Goal: Information Seeking & Learning: Check status

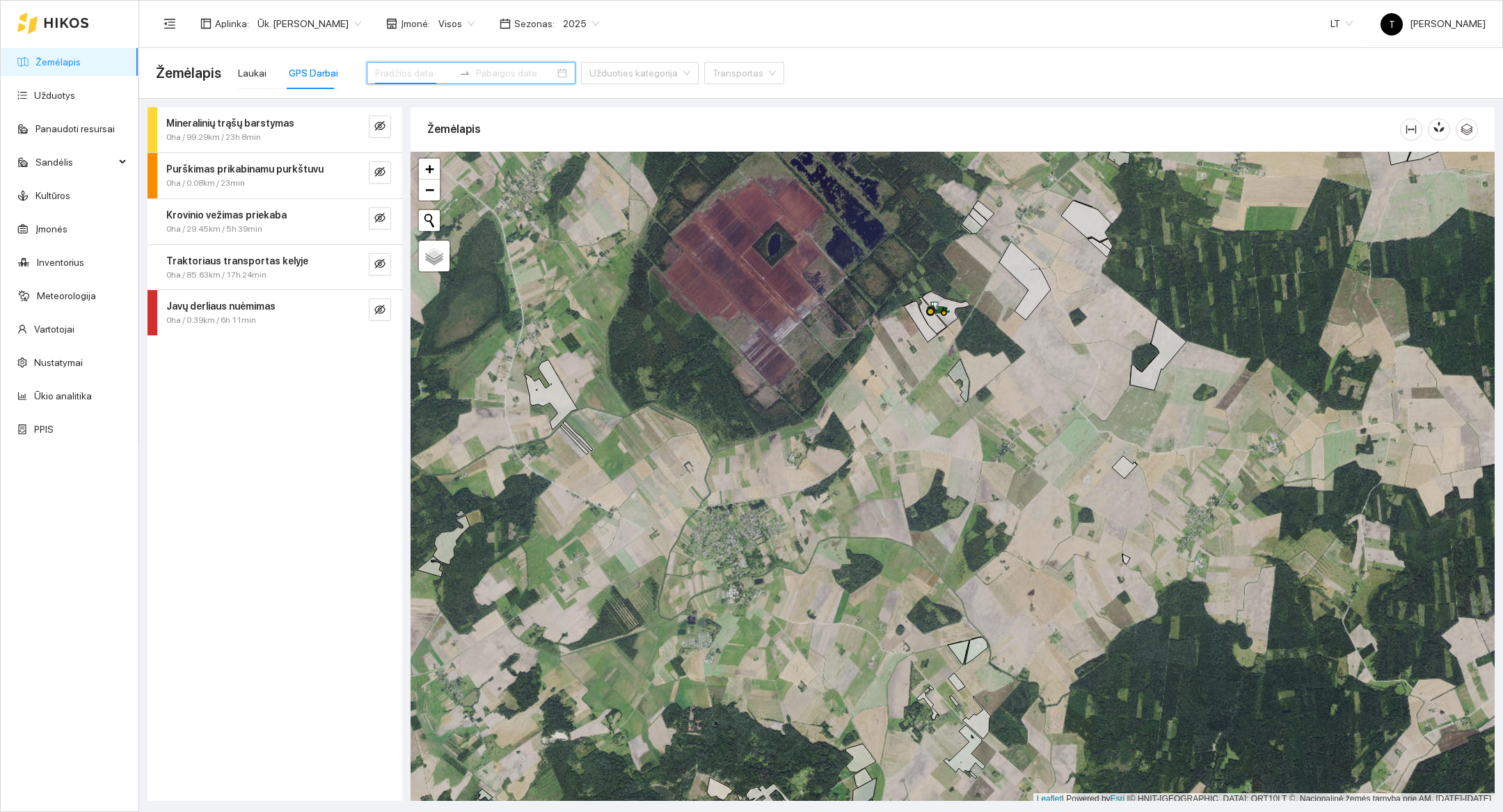
click at [400, 78] on input at bounding box center [414, 73] width 79 height 15
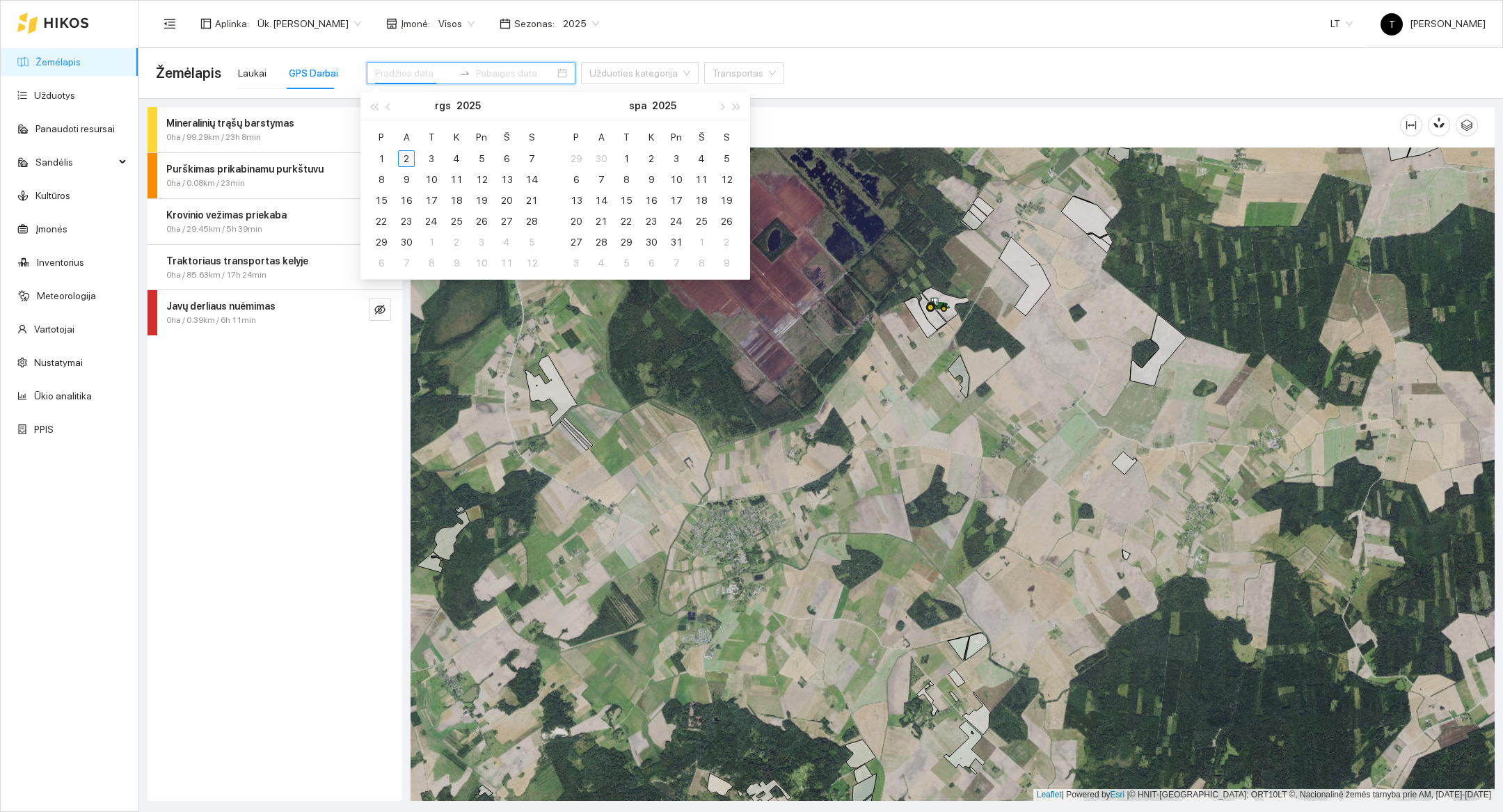
type input "[DATE]"
click at [387, 108] on button "button" at bounding box center [389, 106] width 15 height 28
type input "[DATE]"
click at [483, 162] on div "1" at bounding box center [481, 159] width 17 height 17
type input "[DATE]"
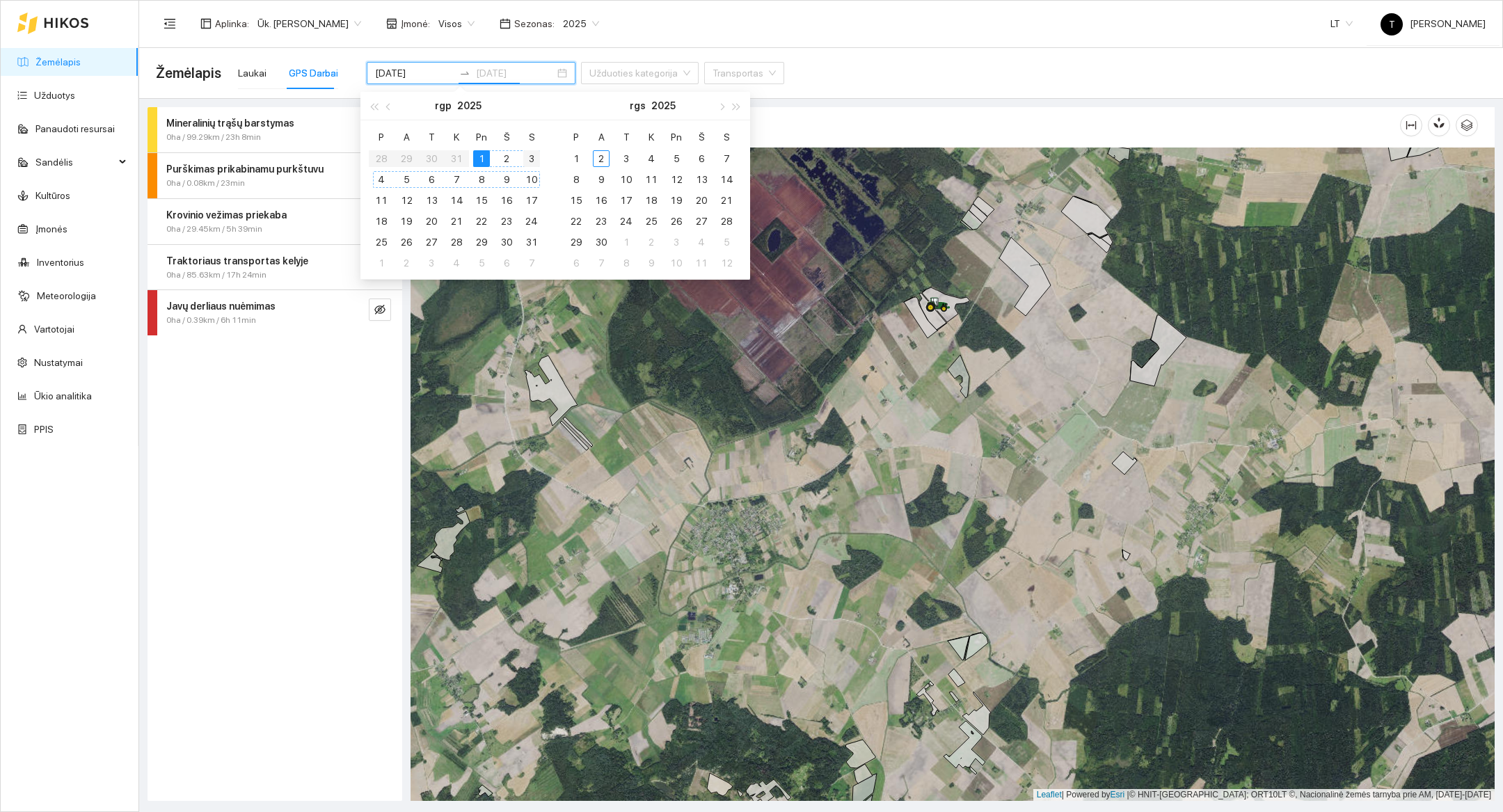
type input "[DATE]"
click at [534, 162] on div "3" at bounding box center [531, 159] width 17 height 17
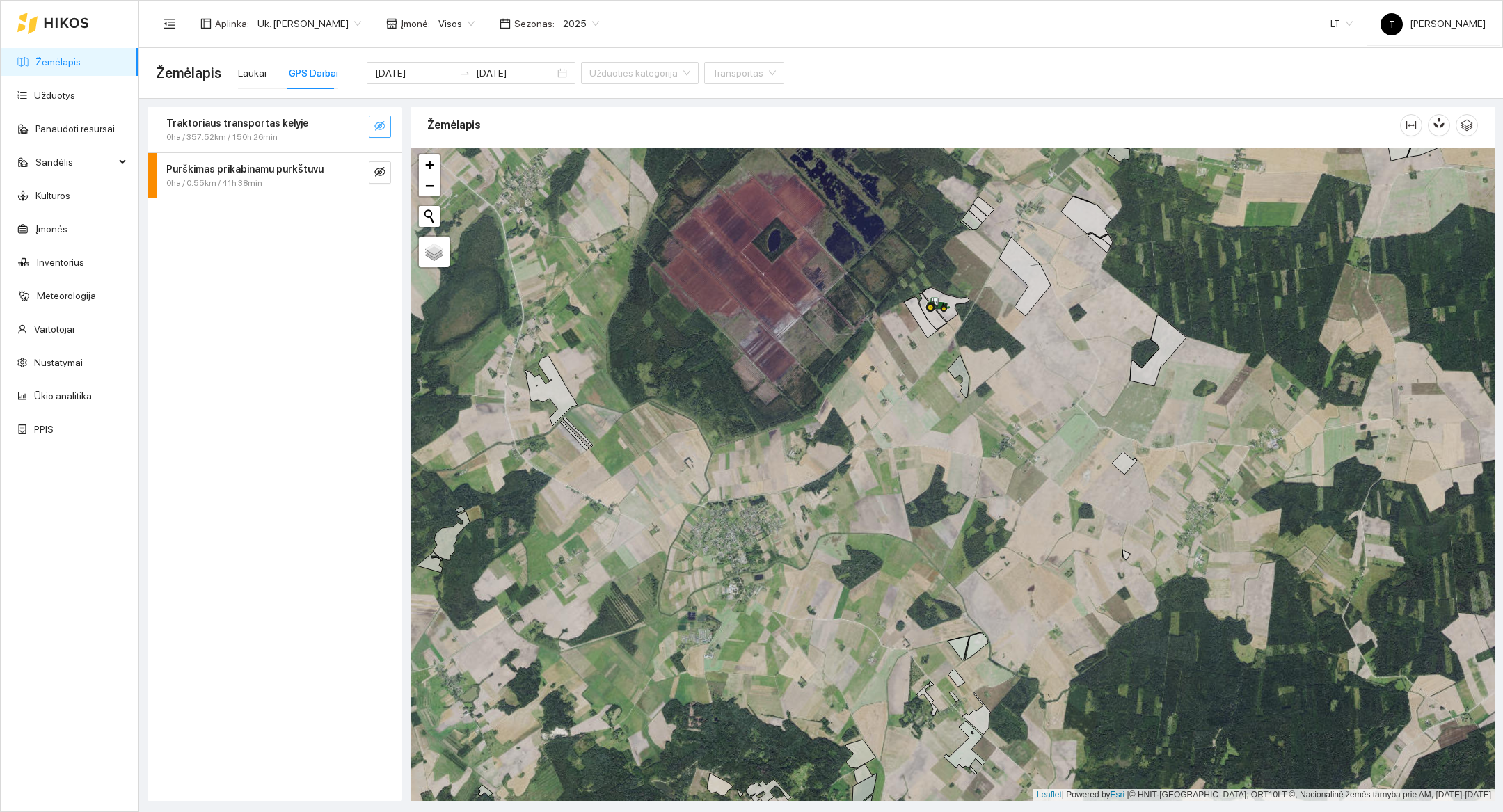
click at [383, 131] on icon "eye-invisible" at bounding box center [379, 126] width 11 height 11
click at [315, 134] on div "0ha / 357.52km / 150h 26min" at bounding box center [251, 137] width 171 height 13
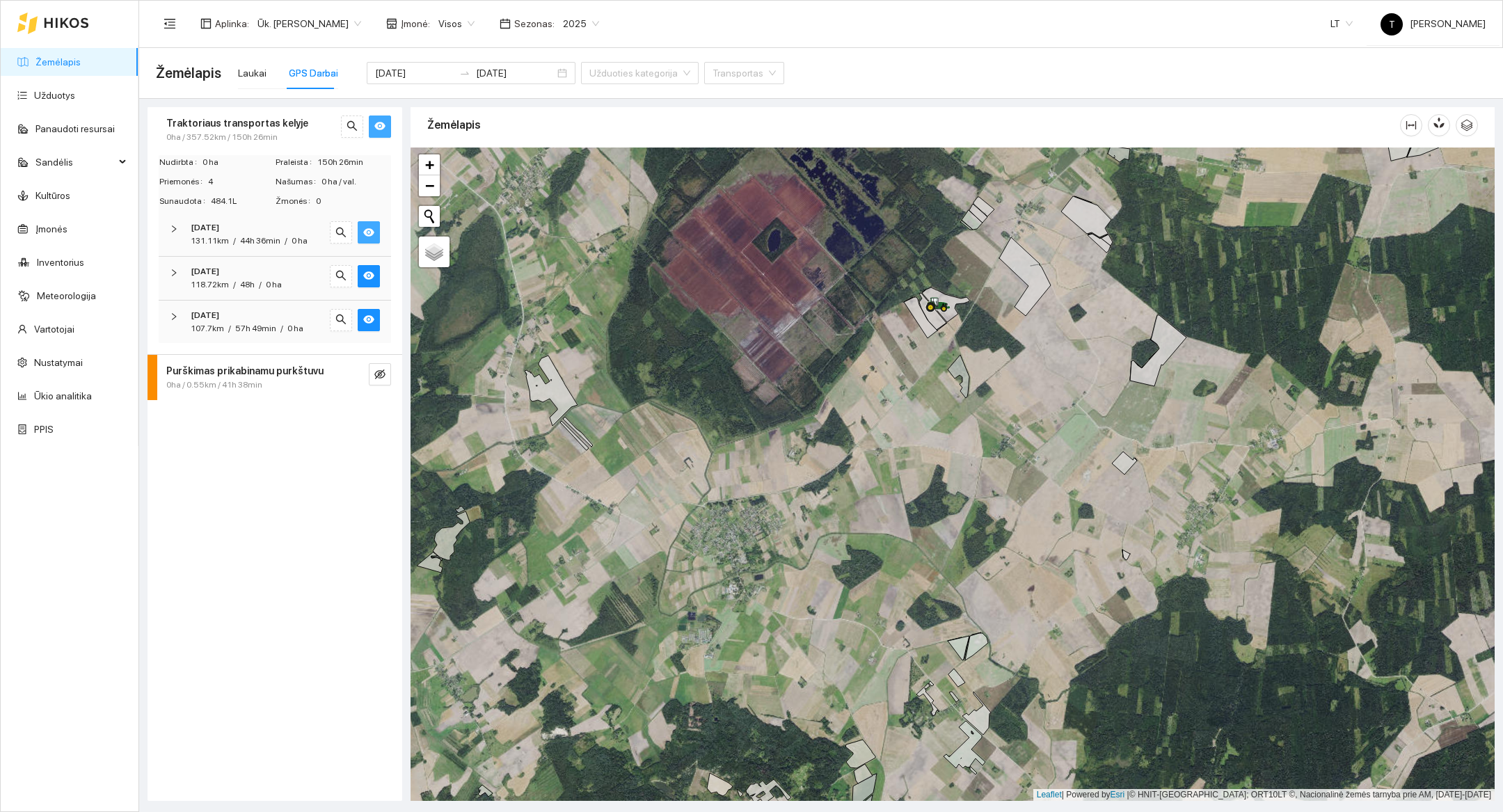
click at [370, 234] on icon "eye" at bounding box center [368, 232] width 11 height 8
click at [411, 68] on input "[DATE]" at bounding box center [414, 73] width 79 height 15
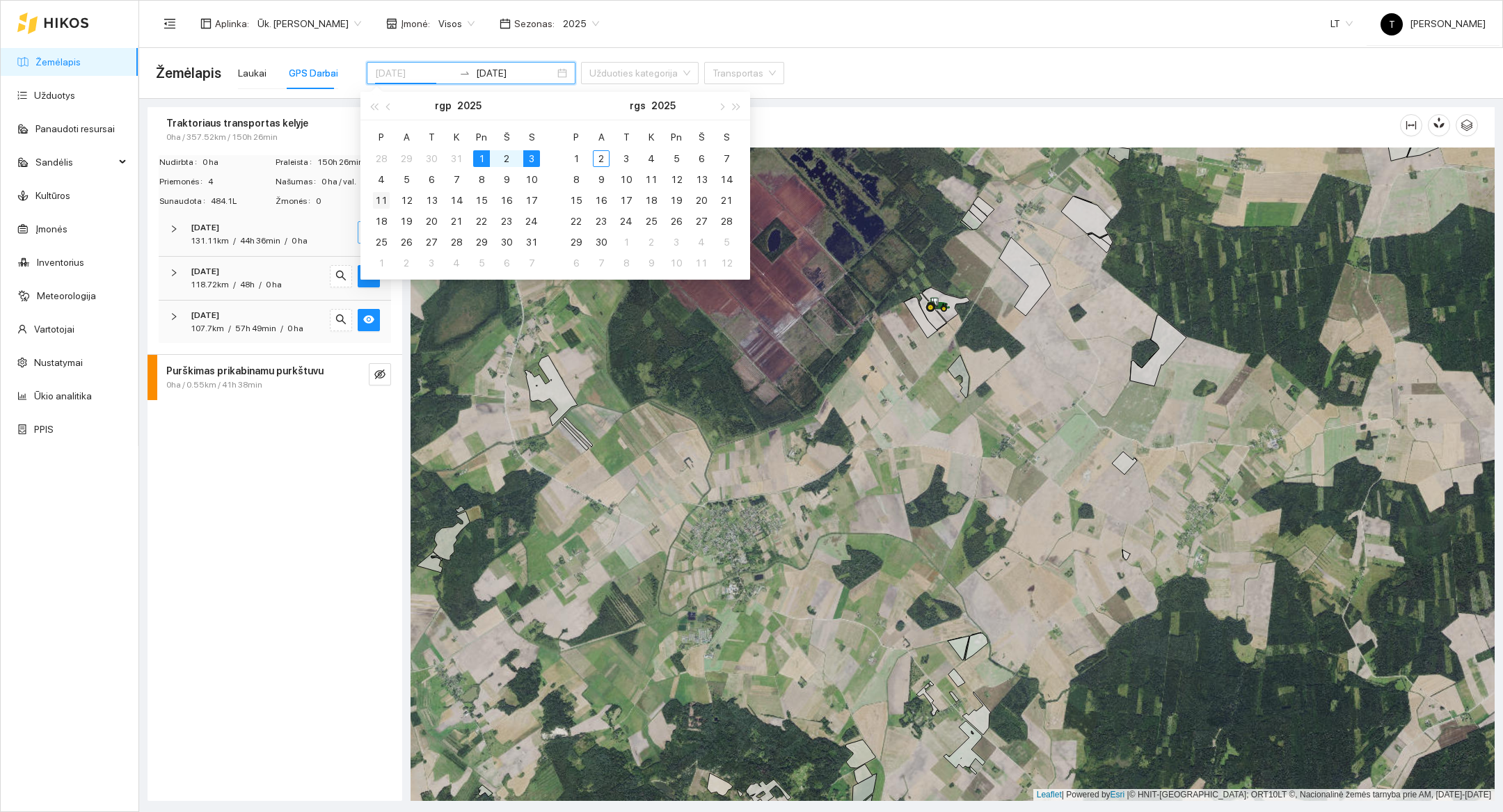
type input "[DATE]"
click at [376, 204] on div "11" at bounding box center [381, 200] width 17 height 17
type input "[DATE]"
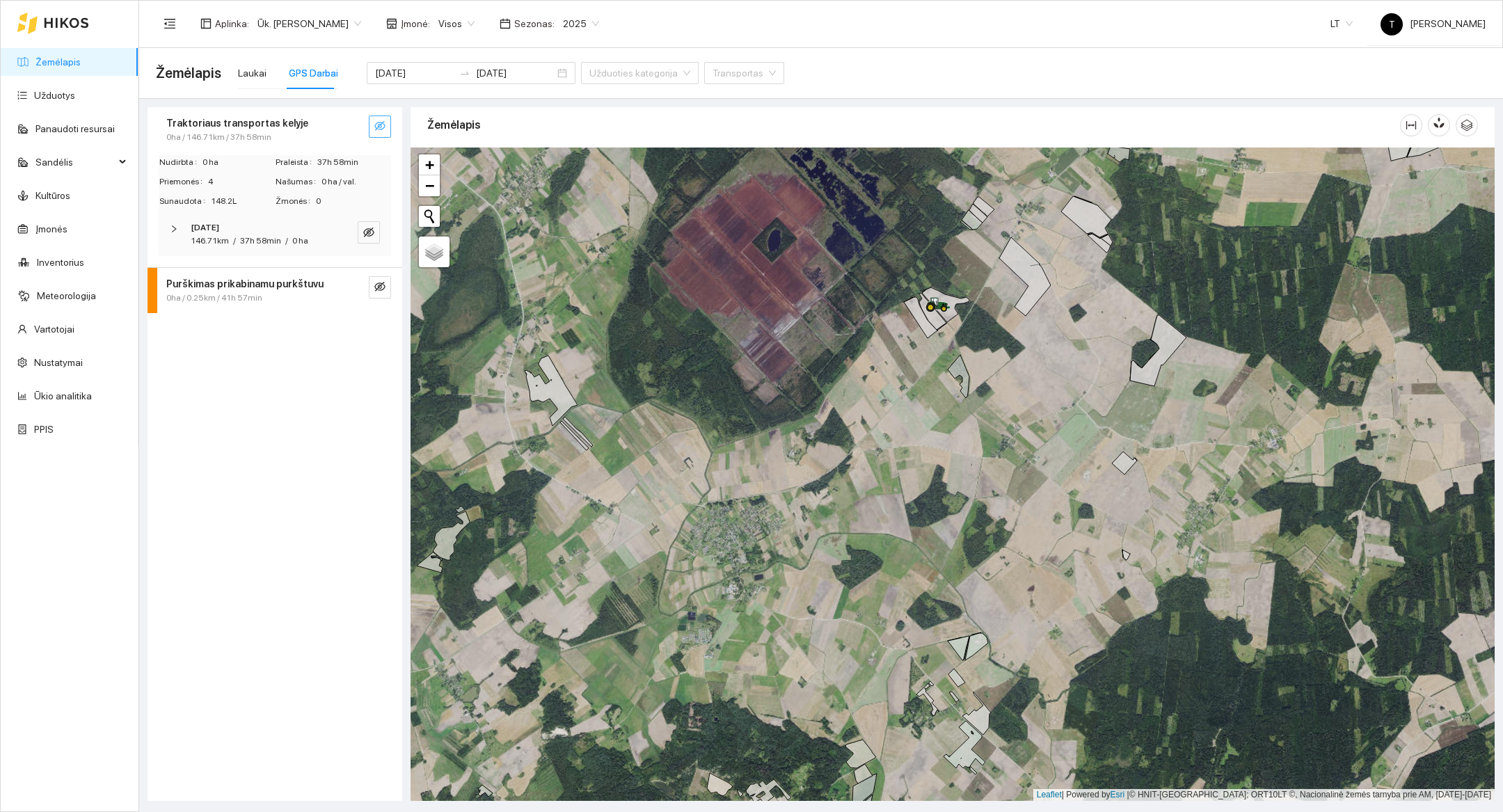
click at [241, 140] on span "0ha / 146.71km / 37h 58min" at bounding box center [218, 137] width 105 height 13
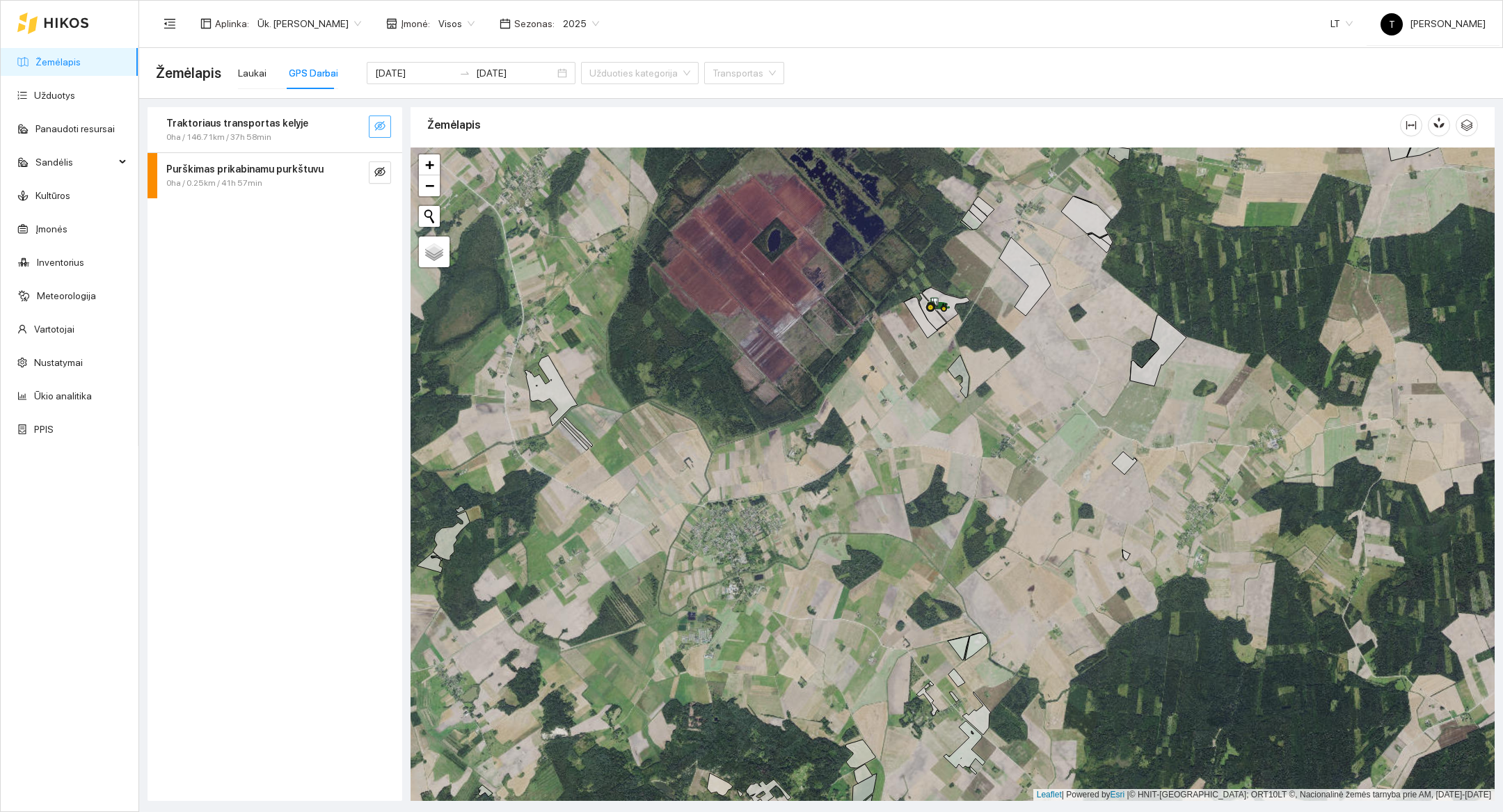
click at [385, 129] on icon "eye-invisible" at bounding box center [379, 126] width 11 height 11
click at [352, 136] on button "button" at bounding box center [352, 126] width 22 height 22
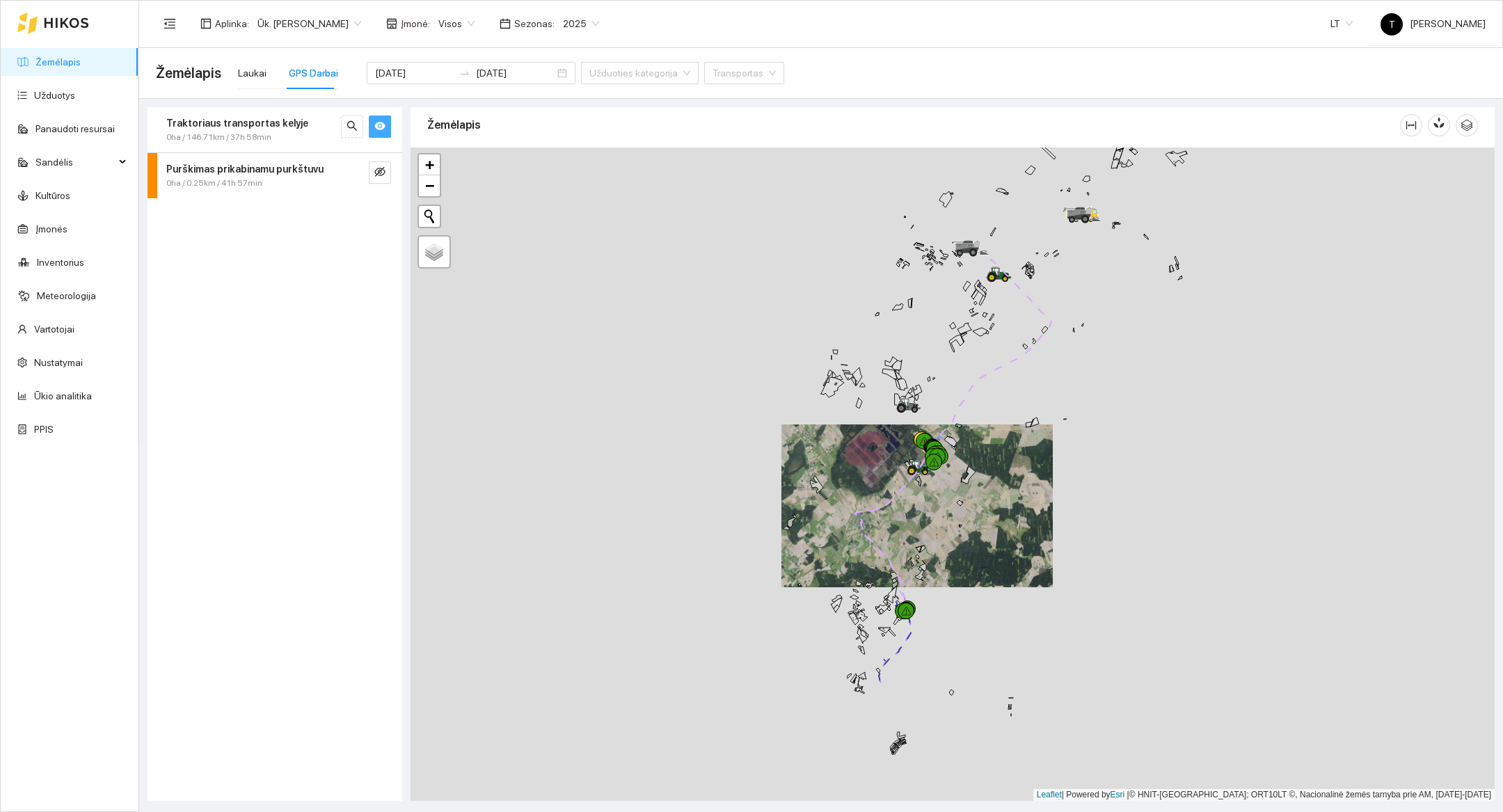
click at [922, 556] on div at bounding box center [953, 474] width 1084 height 653
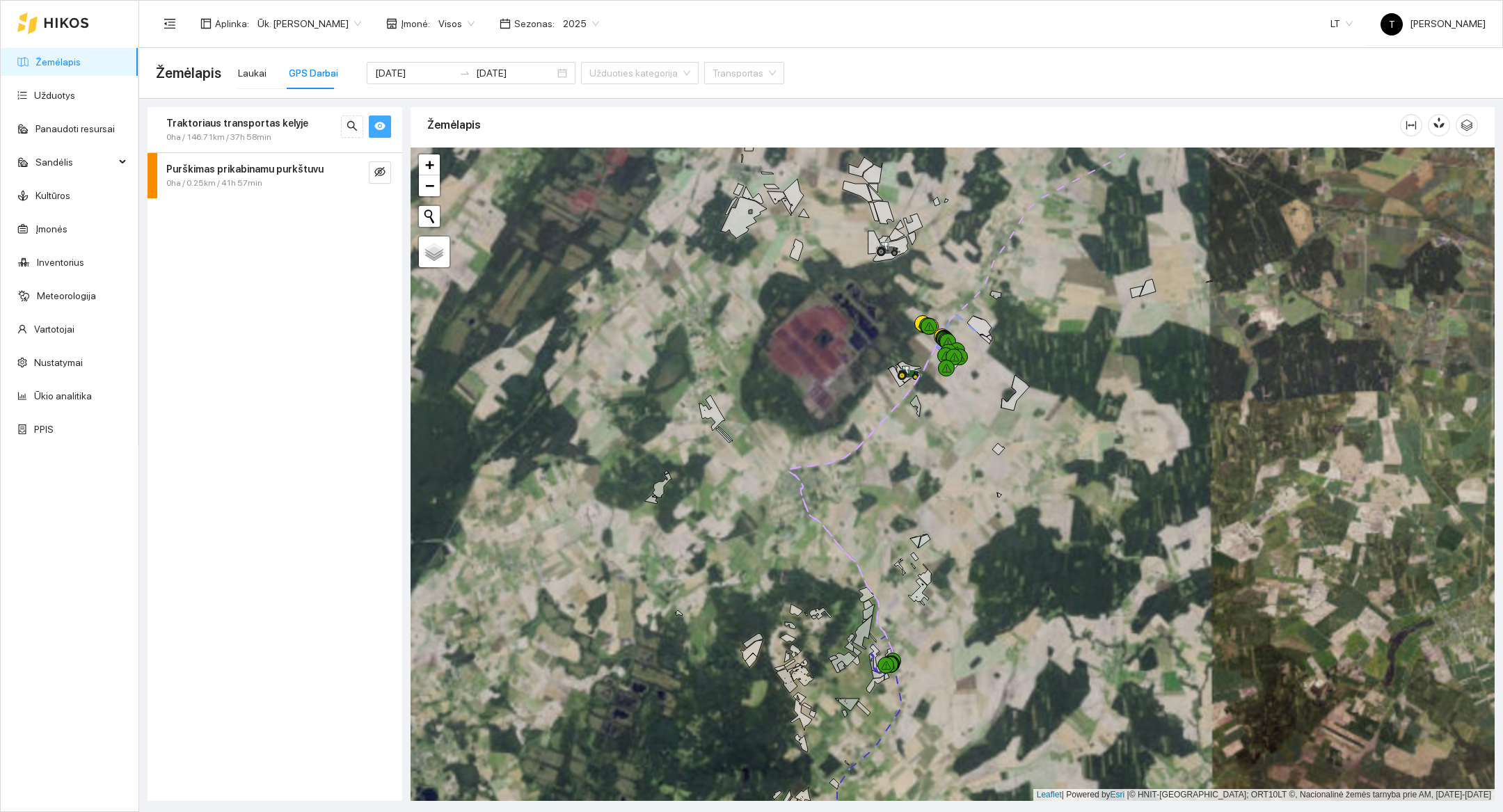
click at [924, 739] on div at bounding box center [953, 474] width 1084 height 653
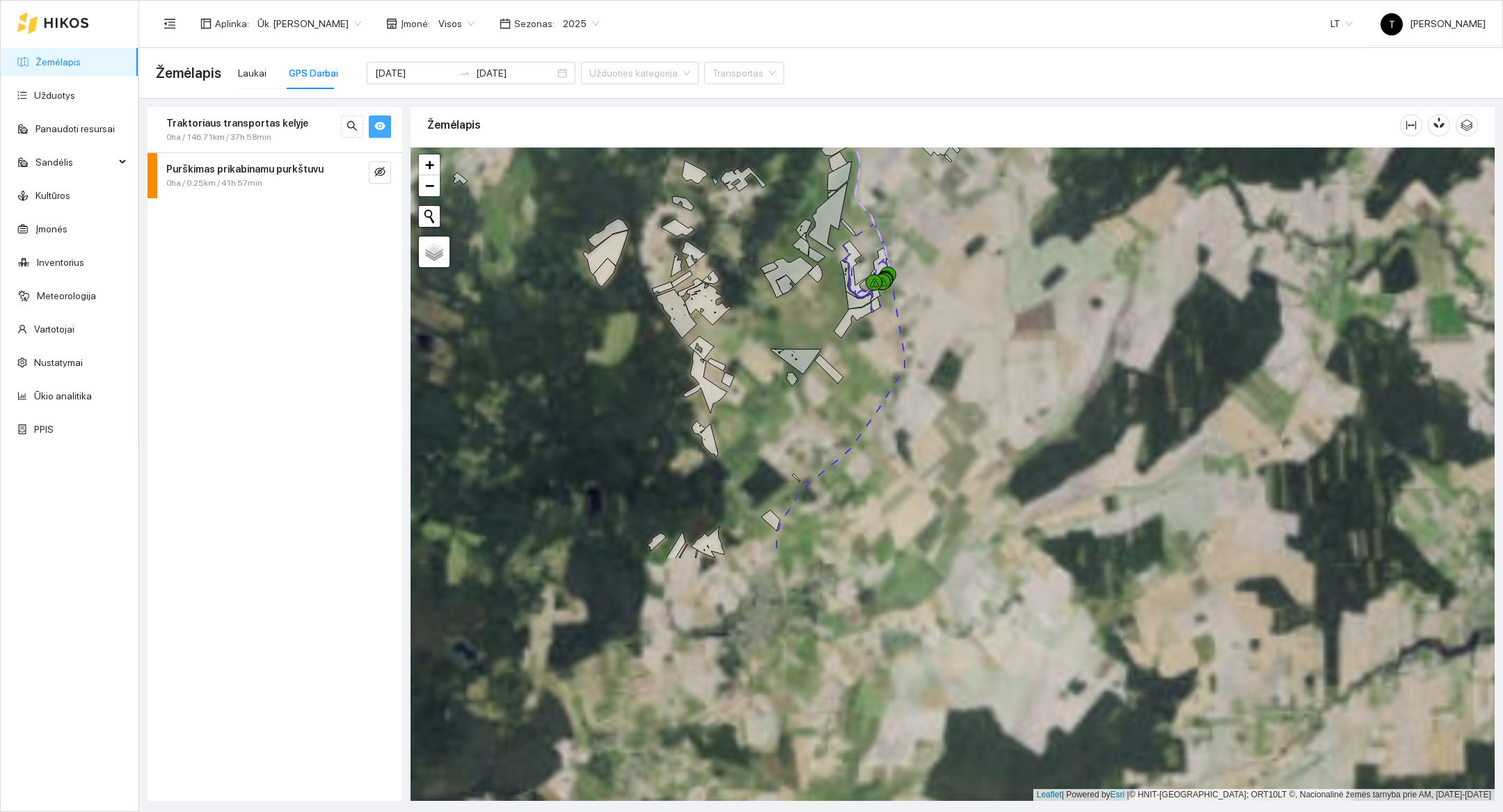
drag, startPoint x: 924, startPoint y: 739, endPoint x: 949, endPoint y: 433, distance: 307.0
click at [949, 433] on div at bounding box center [953, 474] width 1084 height 653
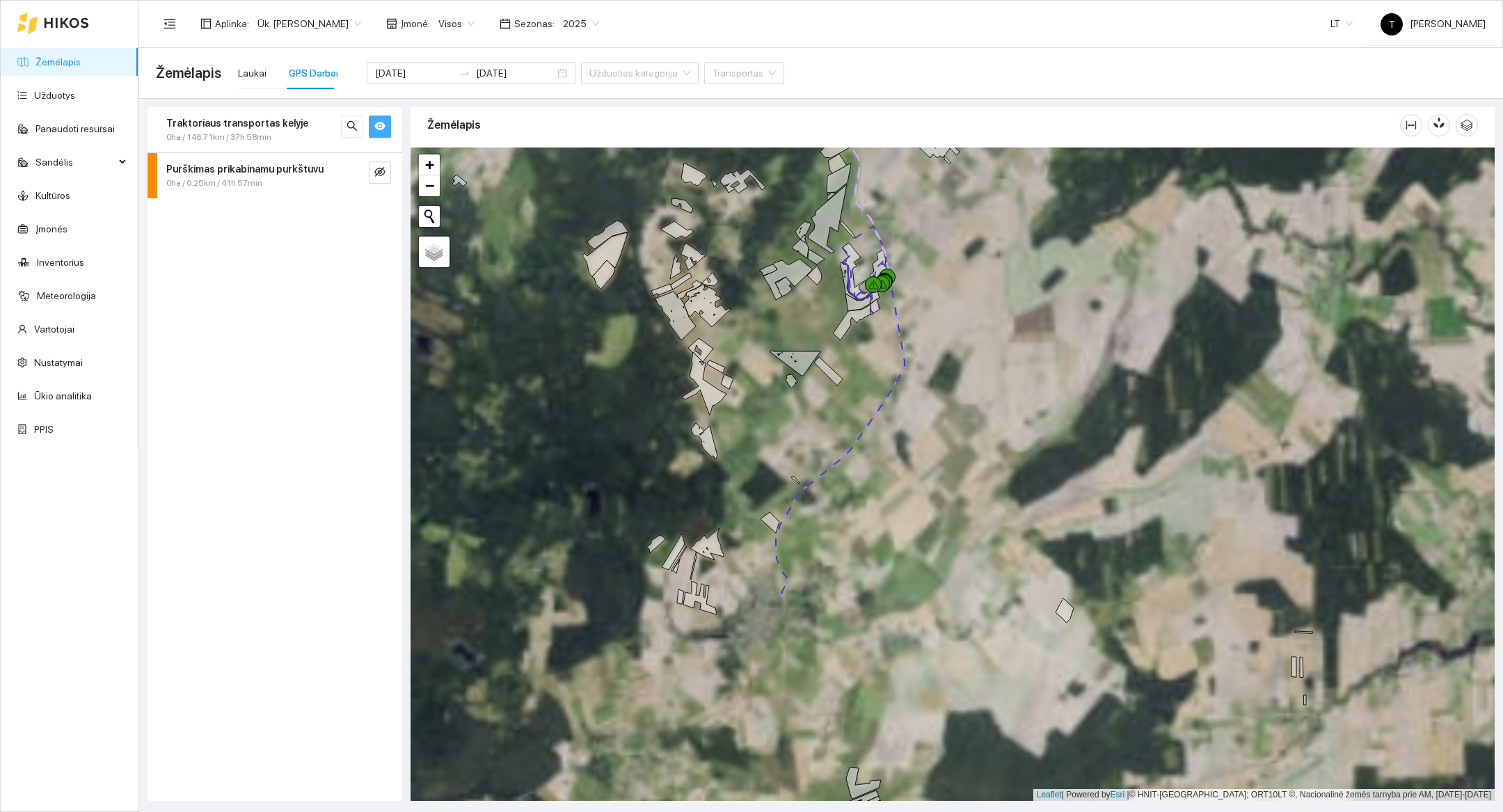
click at [881, 542] on div at bounding box center [953, 474] width 1084 height 653
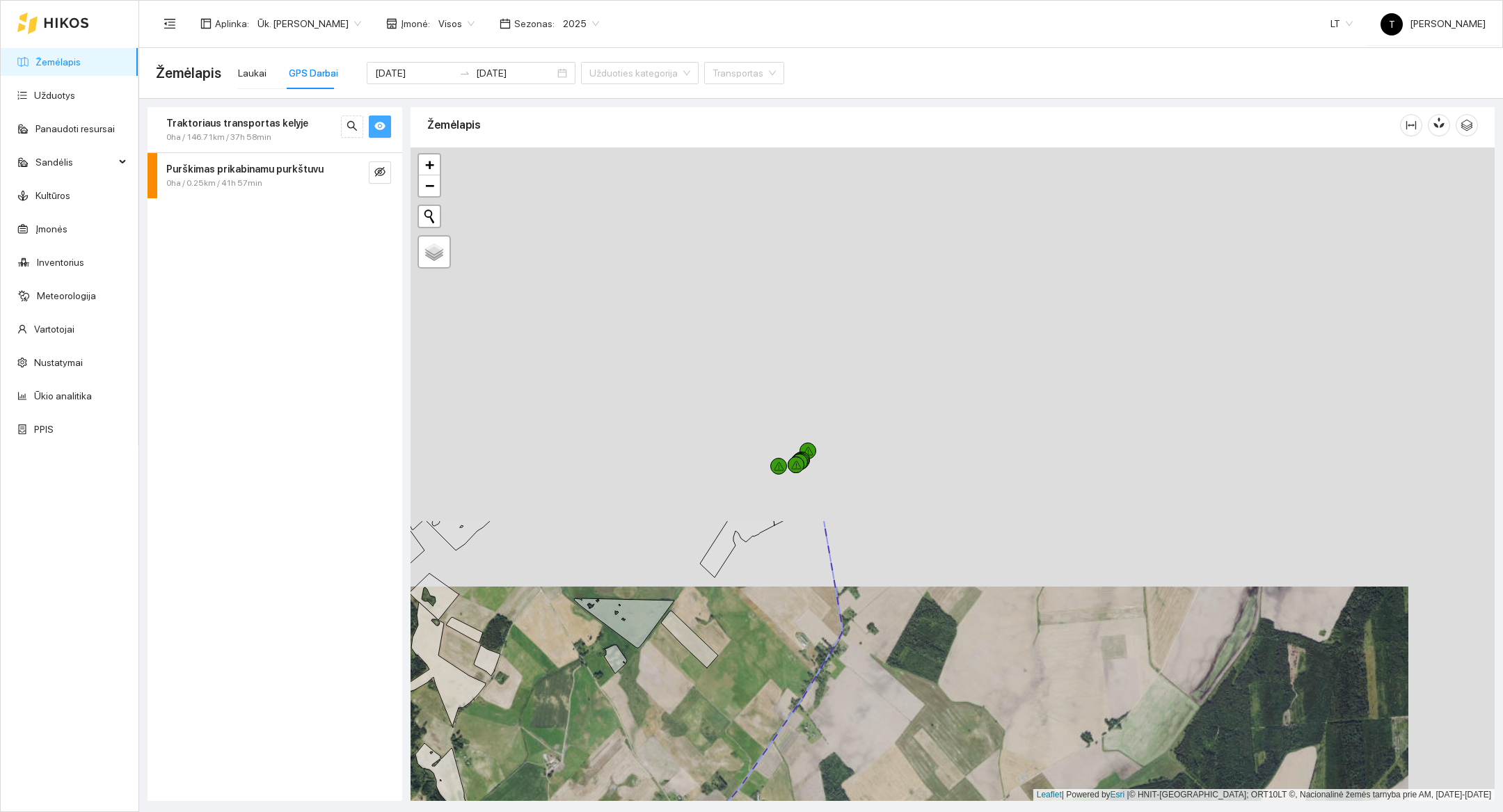
drag, startPoint x: 963, startPoint y: 373, endPoint x: 877, endPoint y: 811, distance: 446.4
click at [877, 811] on main "Žemėlapis Laukai GPS Darbai [DATE] [DATE] Užduoties kategorija Transportas Trak…" at bounding box center [821, 430] width 1364 height 764
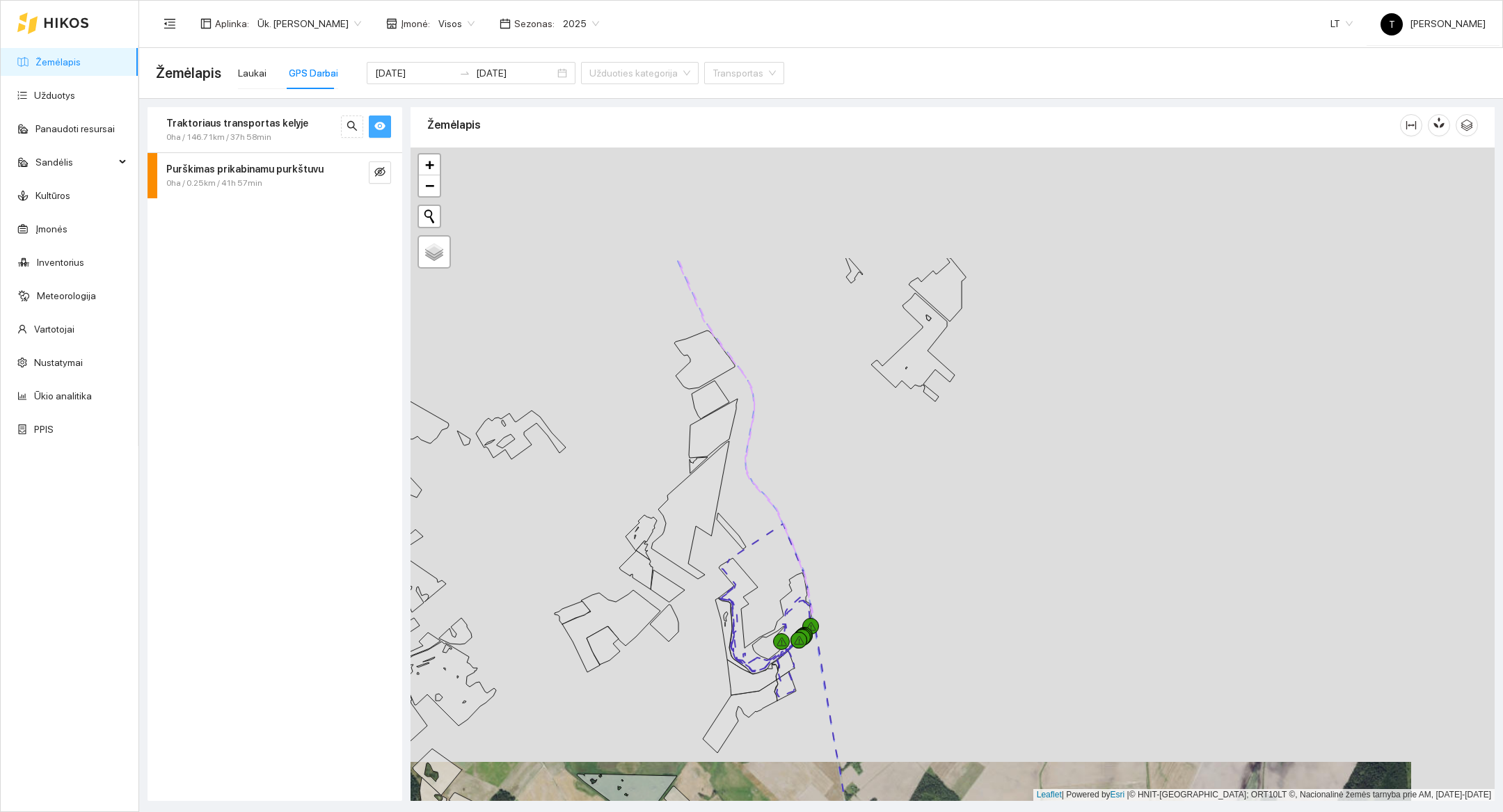
drag, startPoint x: 1043, startPoint y: 222, endPoint x: 1061, endPoint y: 520, distance: 298.5
click at [1061, 521] on div at bounding box center [953, 474] width 1084 height 653
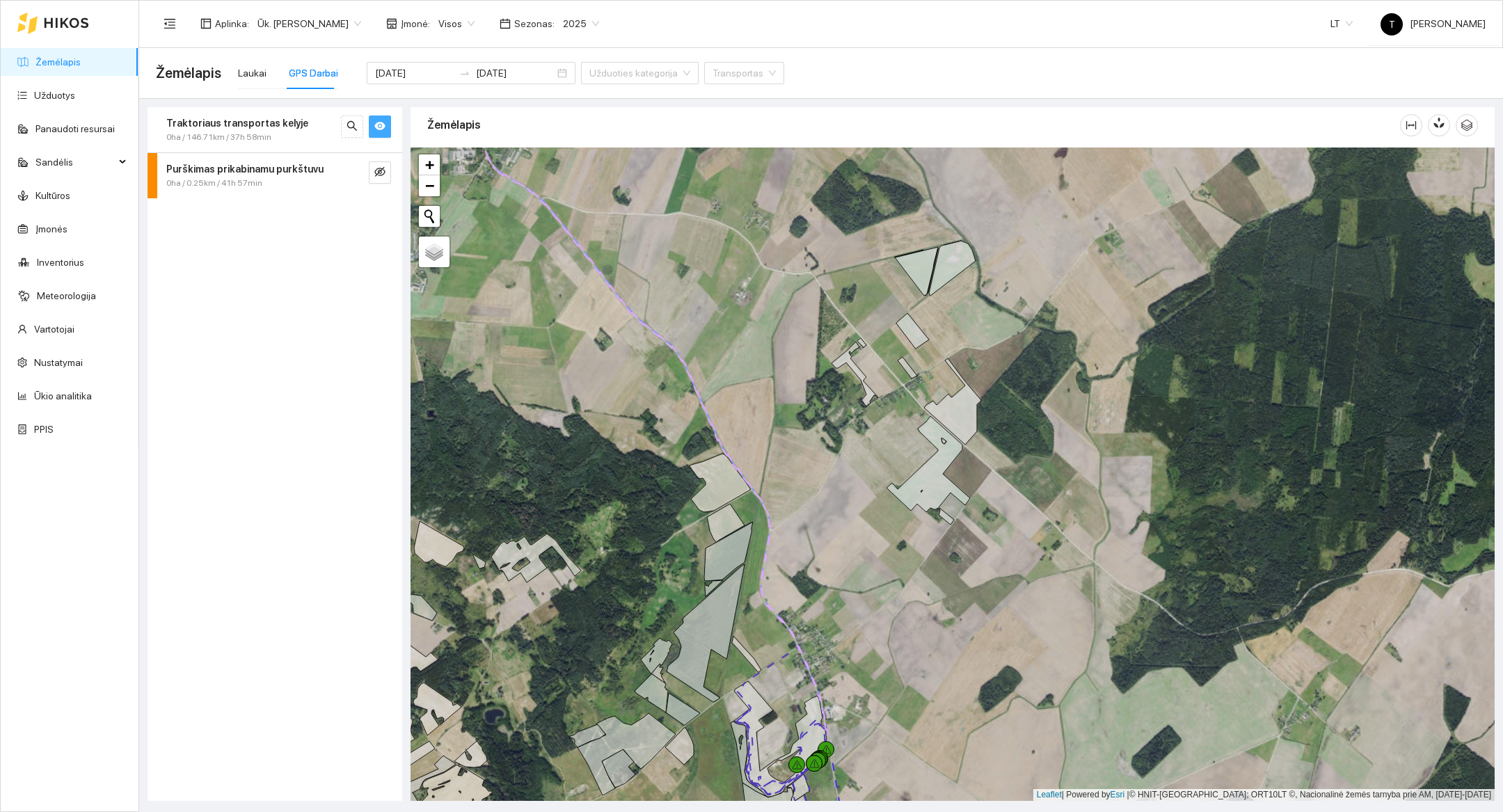
click at [287, 137] on div "0ha / 146.71km / 37h 58min" at bounding box center [251, 137] width 171 height 13
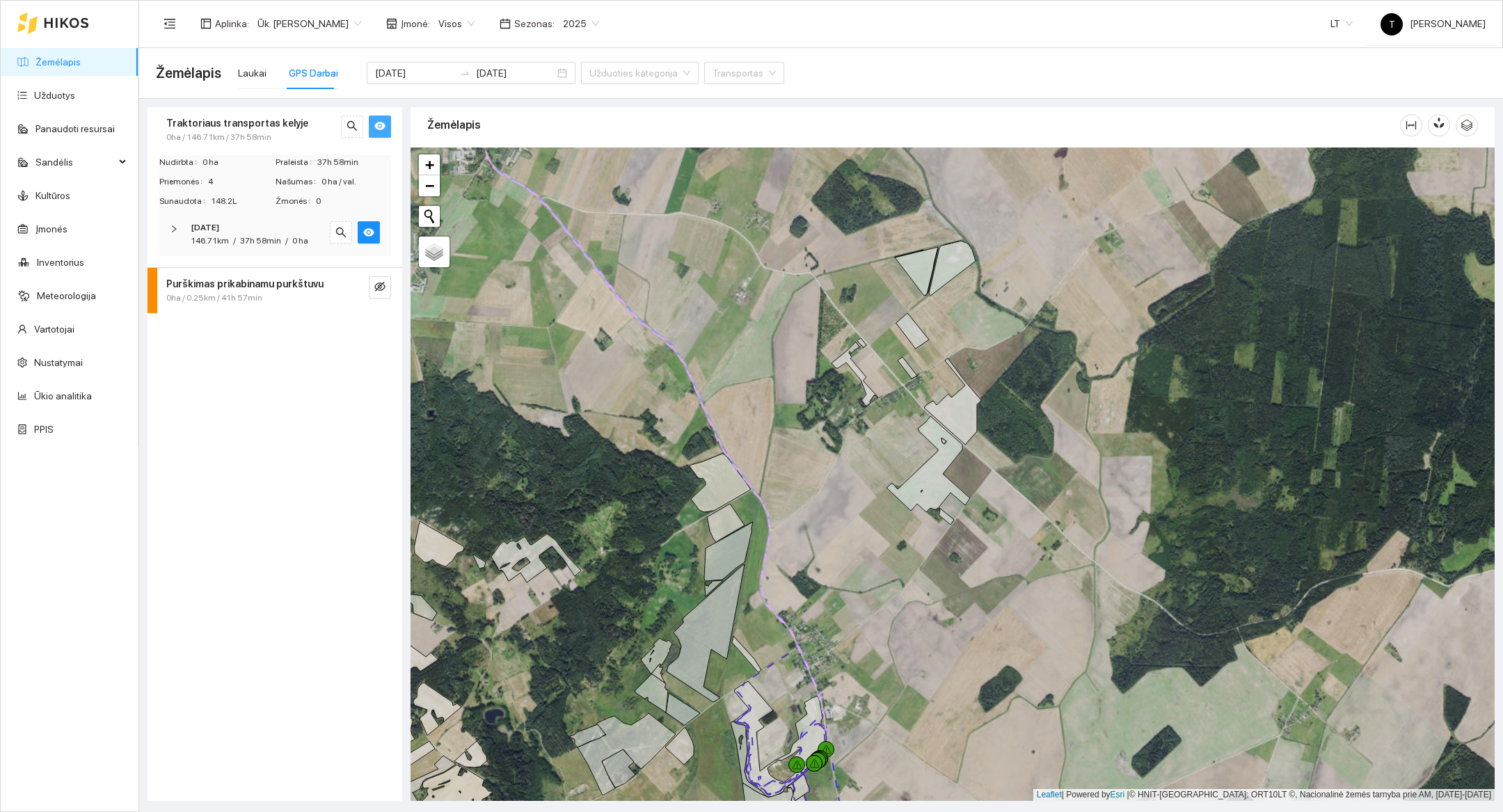
click at [255, 237] on span "37h 58min" at bounding box center [261, 240] width 41 height 10
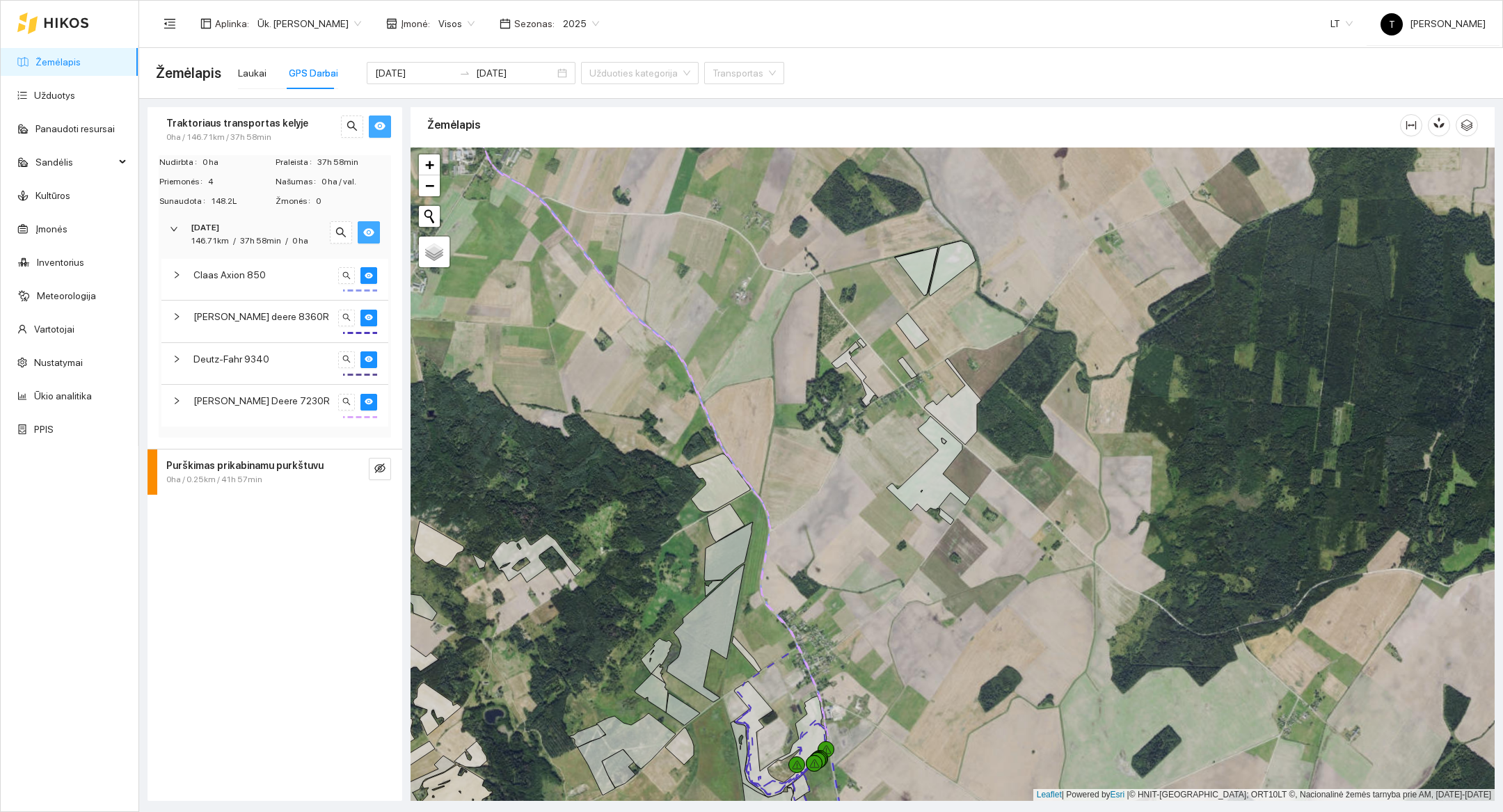
click at [371, 229] on icon "eye" at bounding box center [368, 232] width 11 height 11
click at [370, 359] on icon "eye-invisible" at bounding box center [368, 359] width 8 height 8
click at [349, 359] on icon "search" at bounding box center [346, 359] width 8 height 8
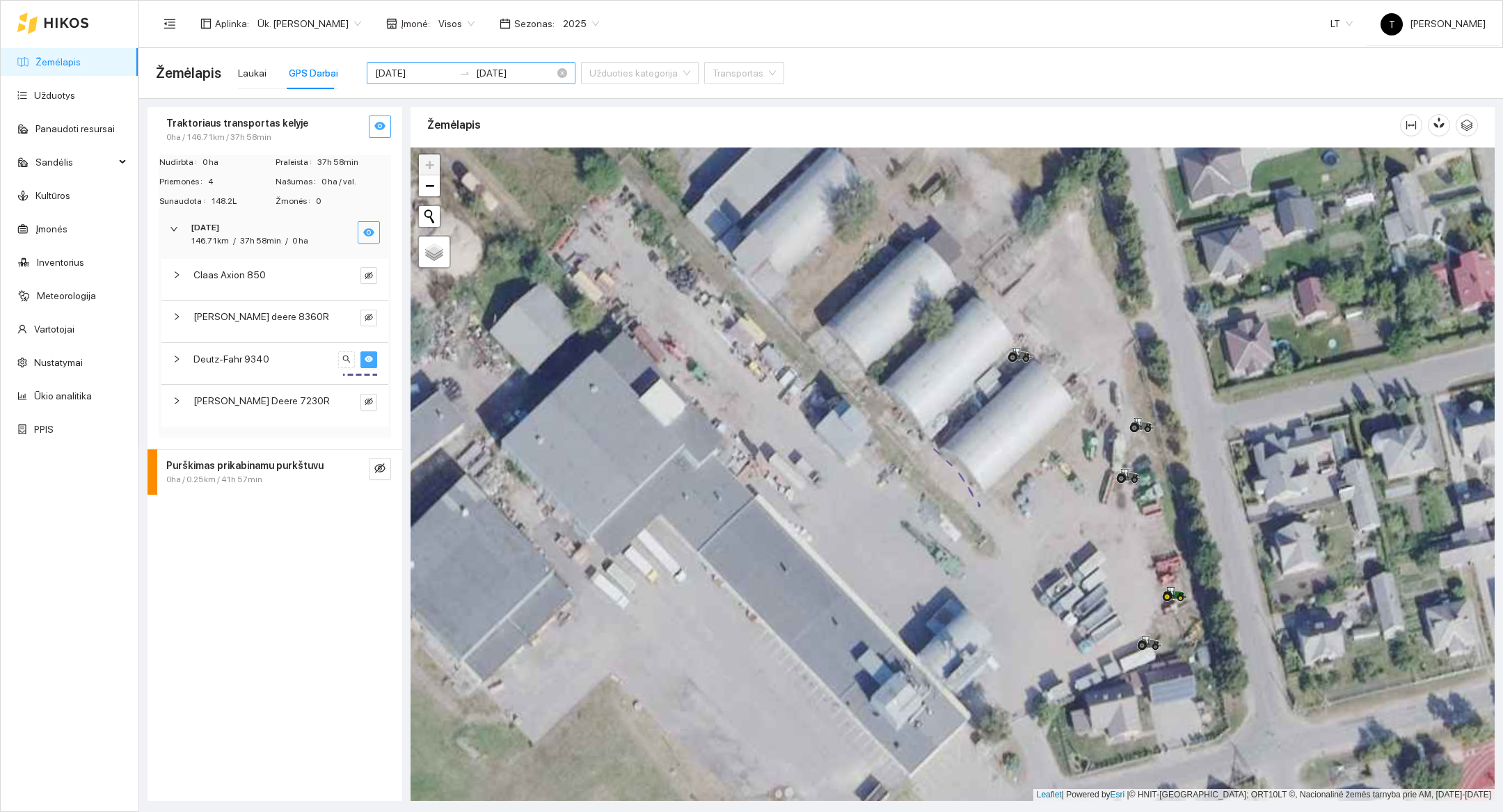
click at [408, 83] on div "[DATE] [DATE]" at bounding box center [471, 73] width 209 height 22
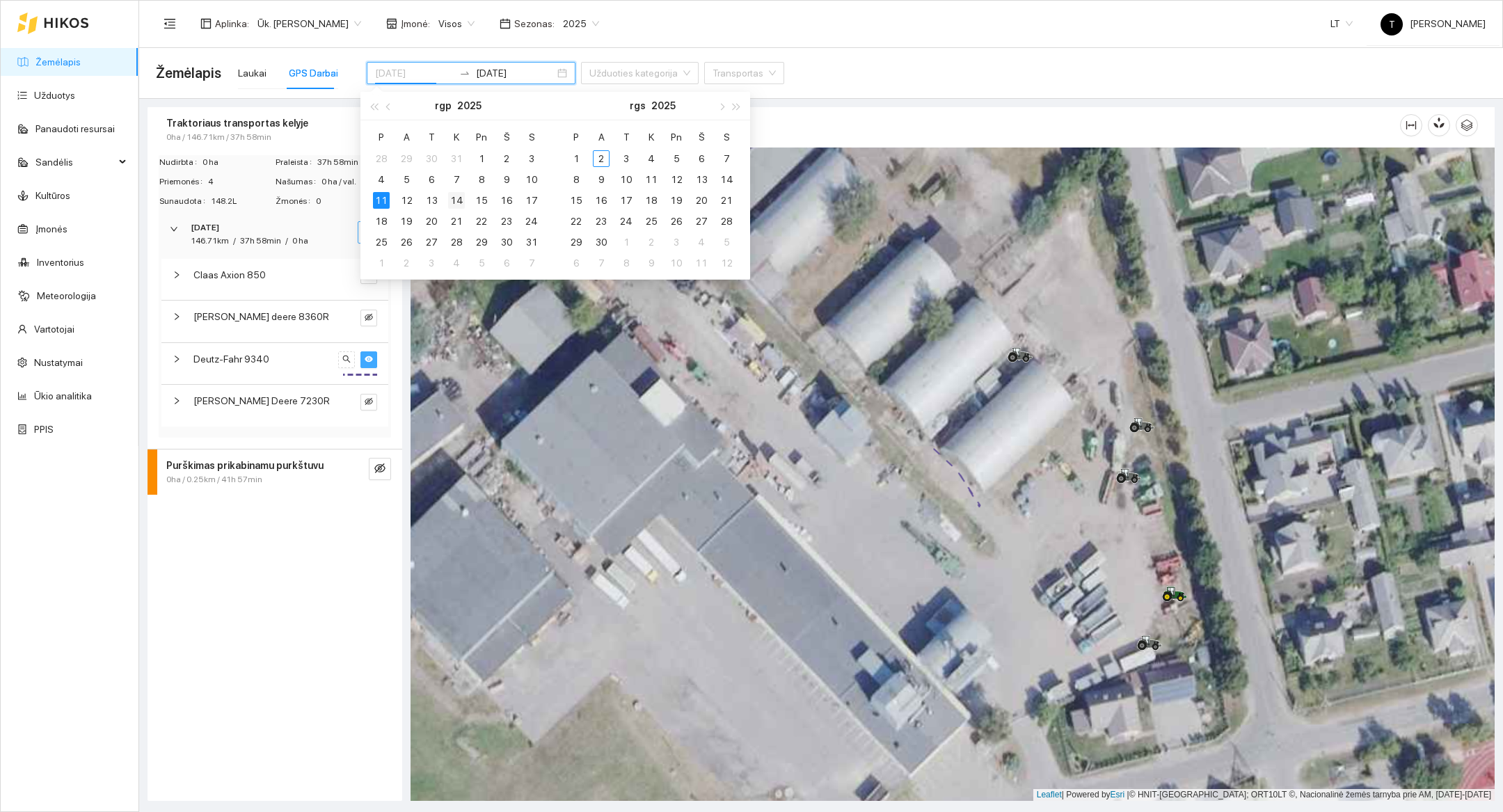
type input "[DATE]"
click at [453, 205] on div "14" at bounding box center [456, 200] width 17 height 17
type input "[DATE]"
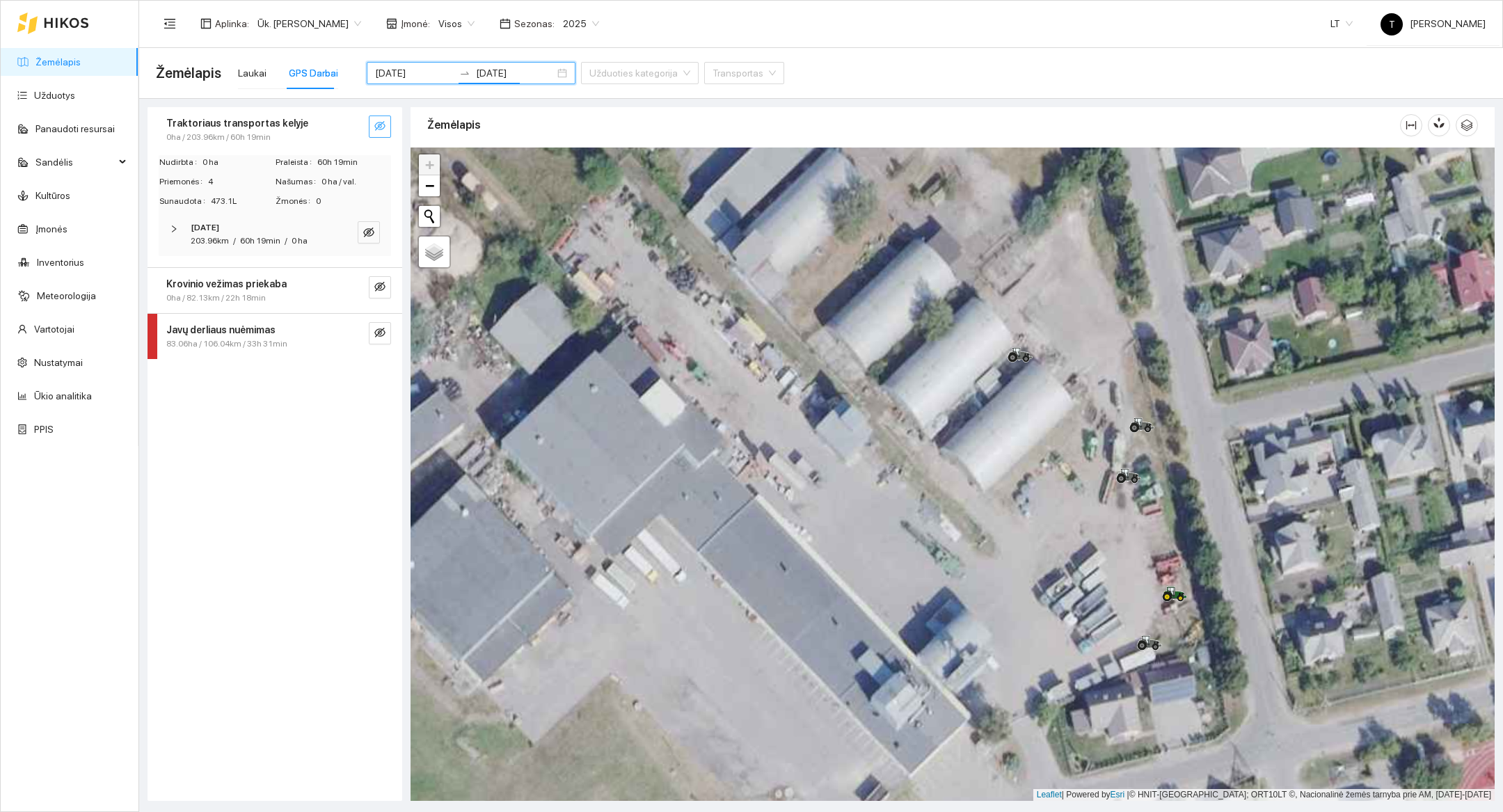
click at [238, 239] on div "203.96km / 60h 19min / 0 ha" at bounding box center [248, 241] width 117 height 13
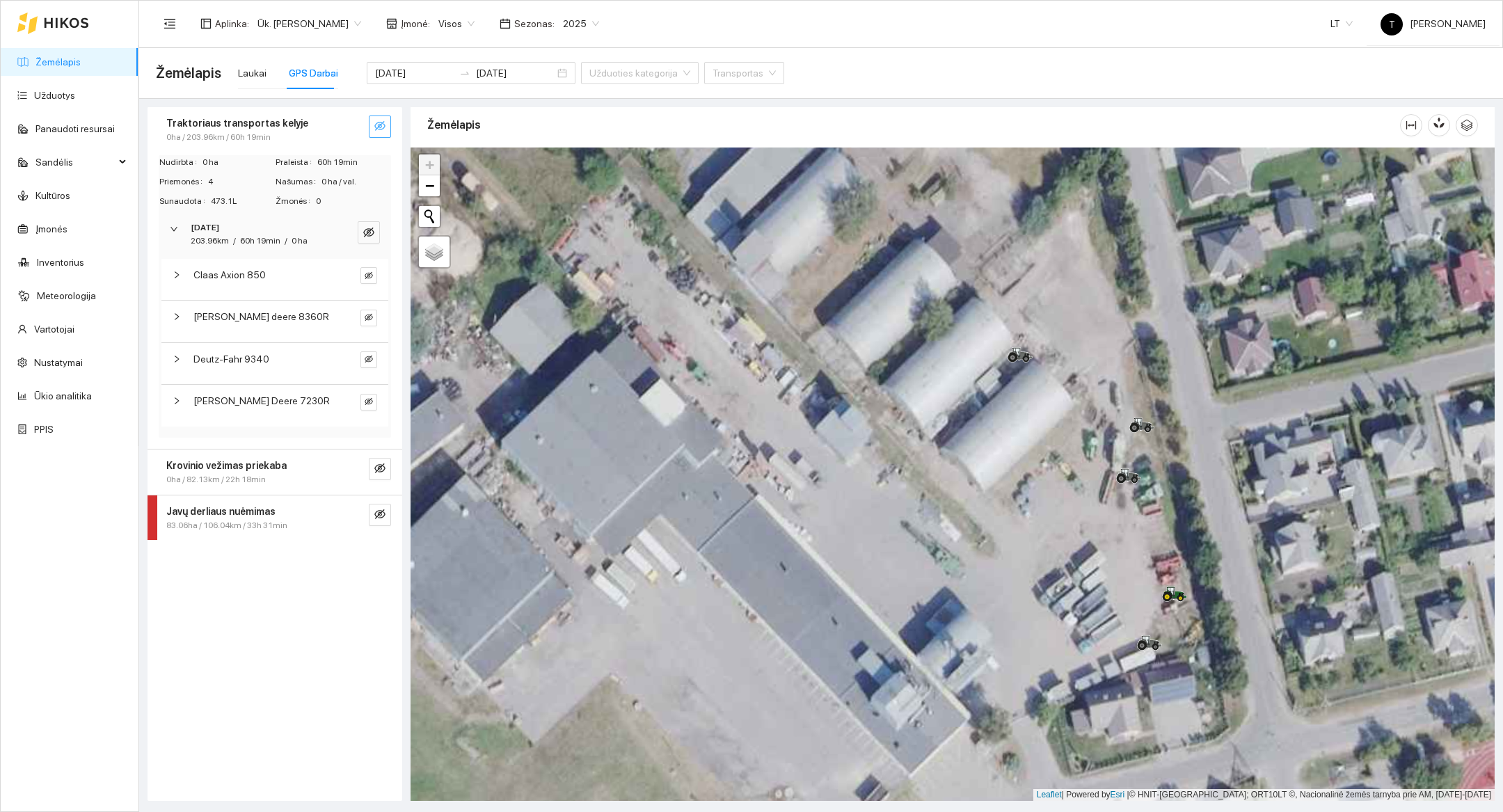
click at [238, 239] on div "203.96km / 60h 19min / 0 ha" at bounding box center [248, 241] width 117 height 13
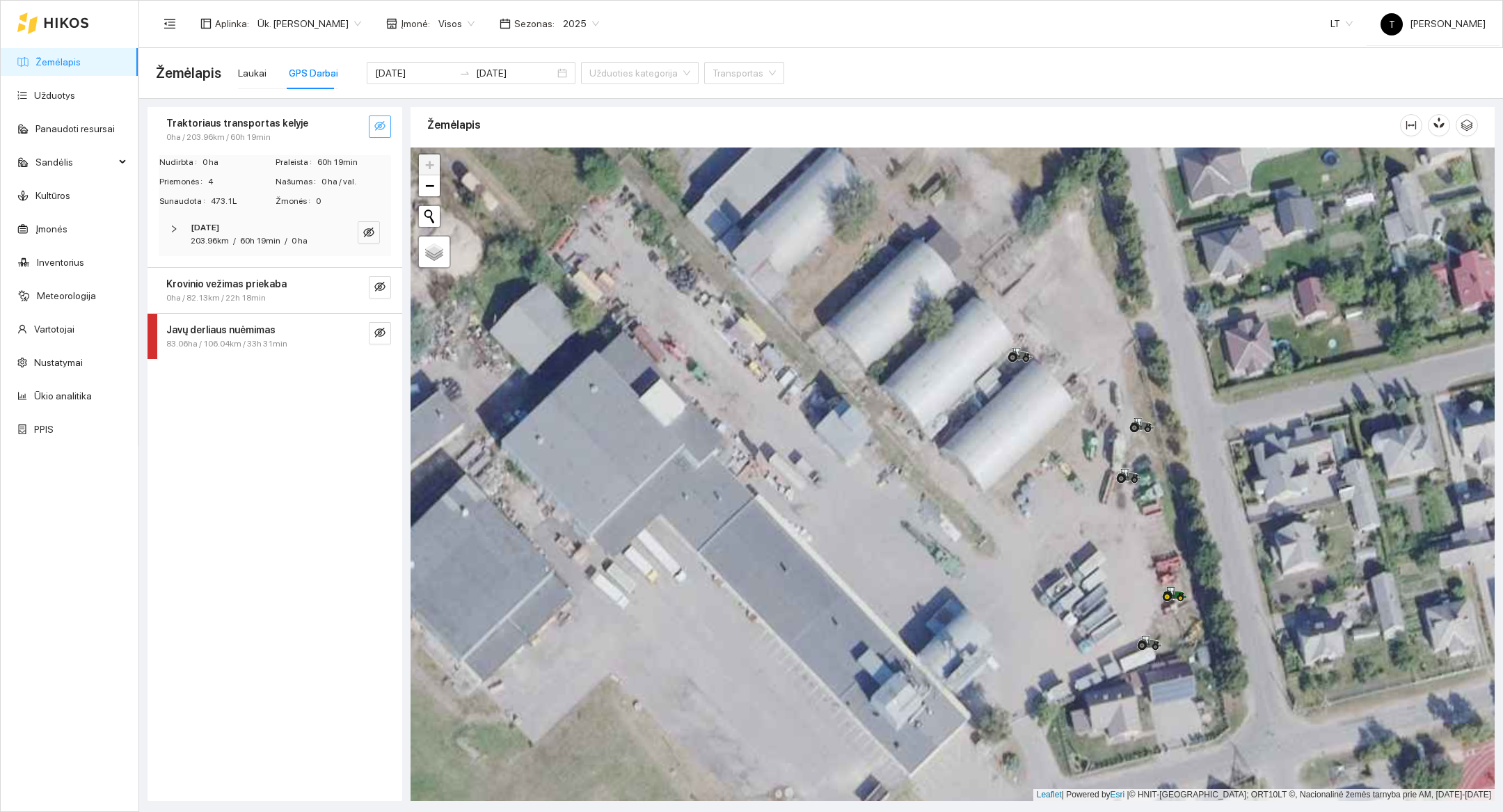
click at [279, 126] on strong "Traktoriaus transportas kelyje" at bounding box center [237, 123] width 142 height 11
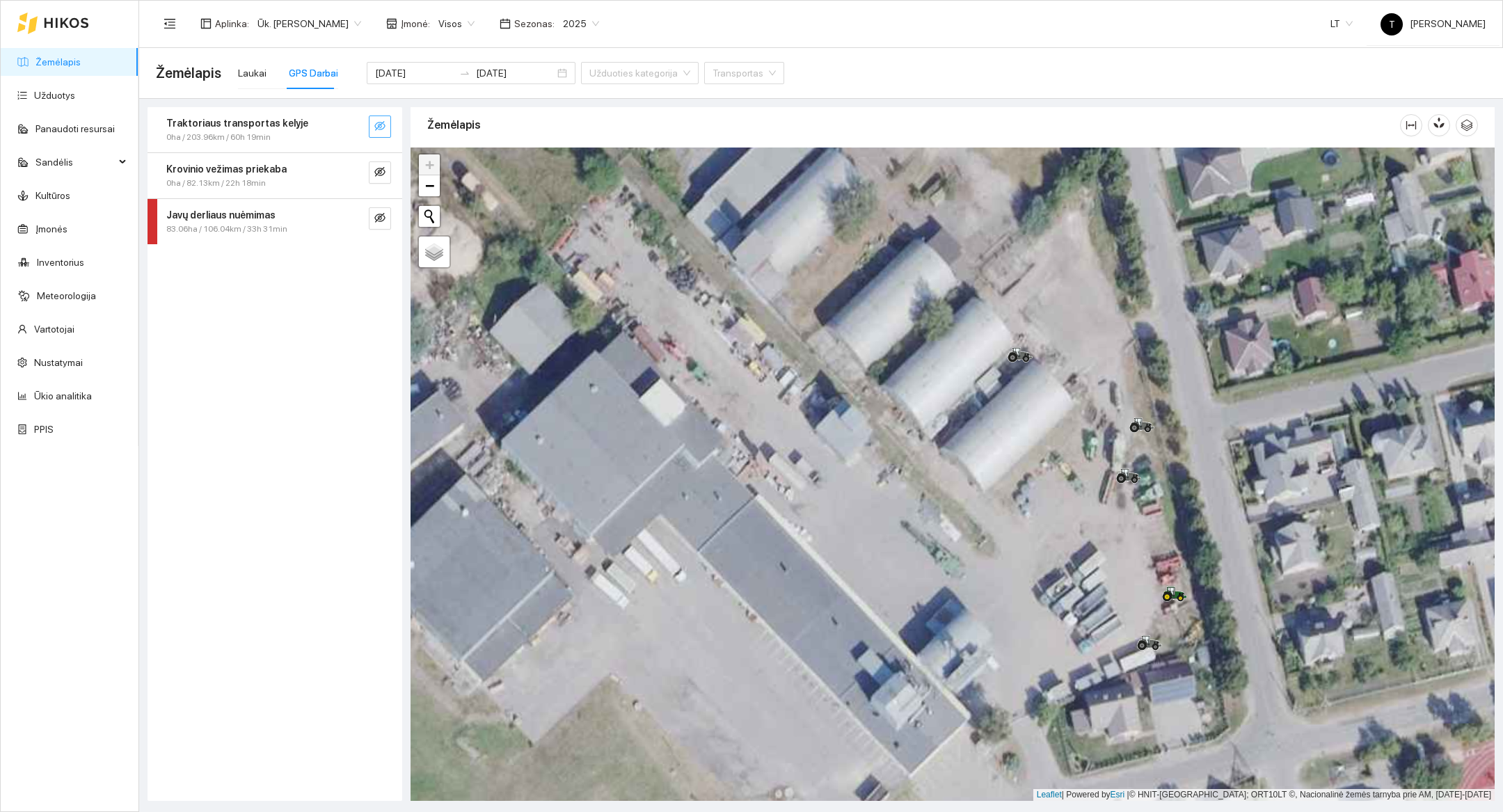
click at [382, 134] on button "button" at bounding box center [380, 126] width 22 height 22
click at [301, 141] on div "0ha / 203.96km / 60h 19min" at bounding box center [251, 137] width 171 height 13
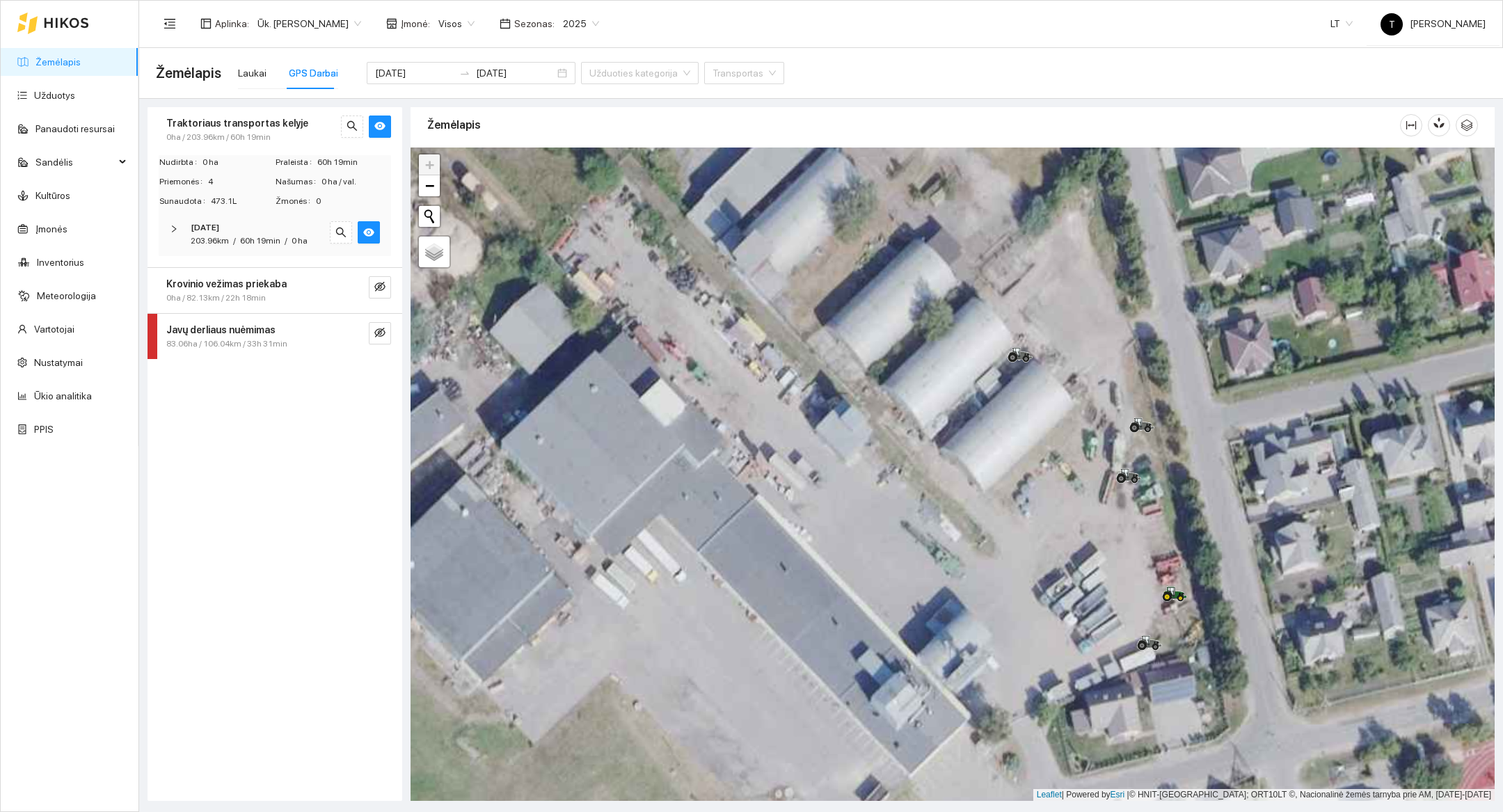
click at [259, 240] on span "60h 19min" at bounding box center [260, 240] width 40 height 10
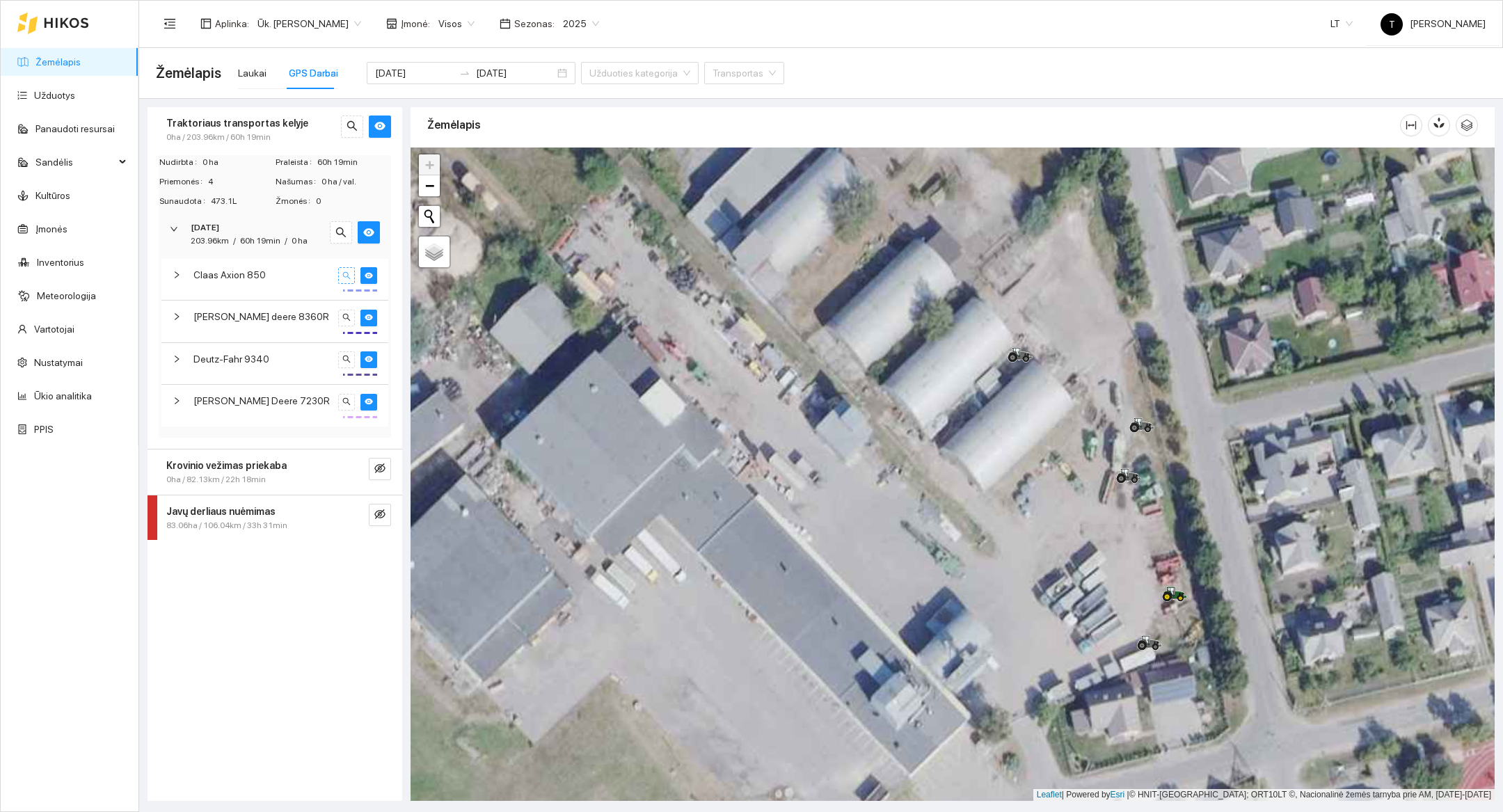
click at [347, 279] on icon "search" at bounding box center [346, 275] width 8 height 8
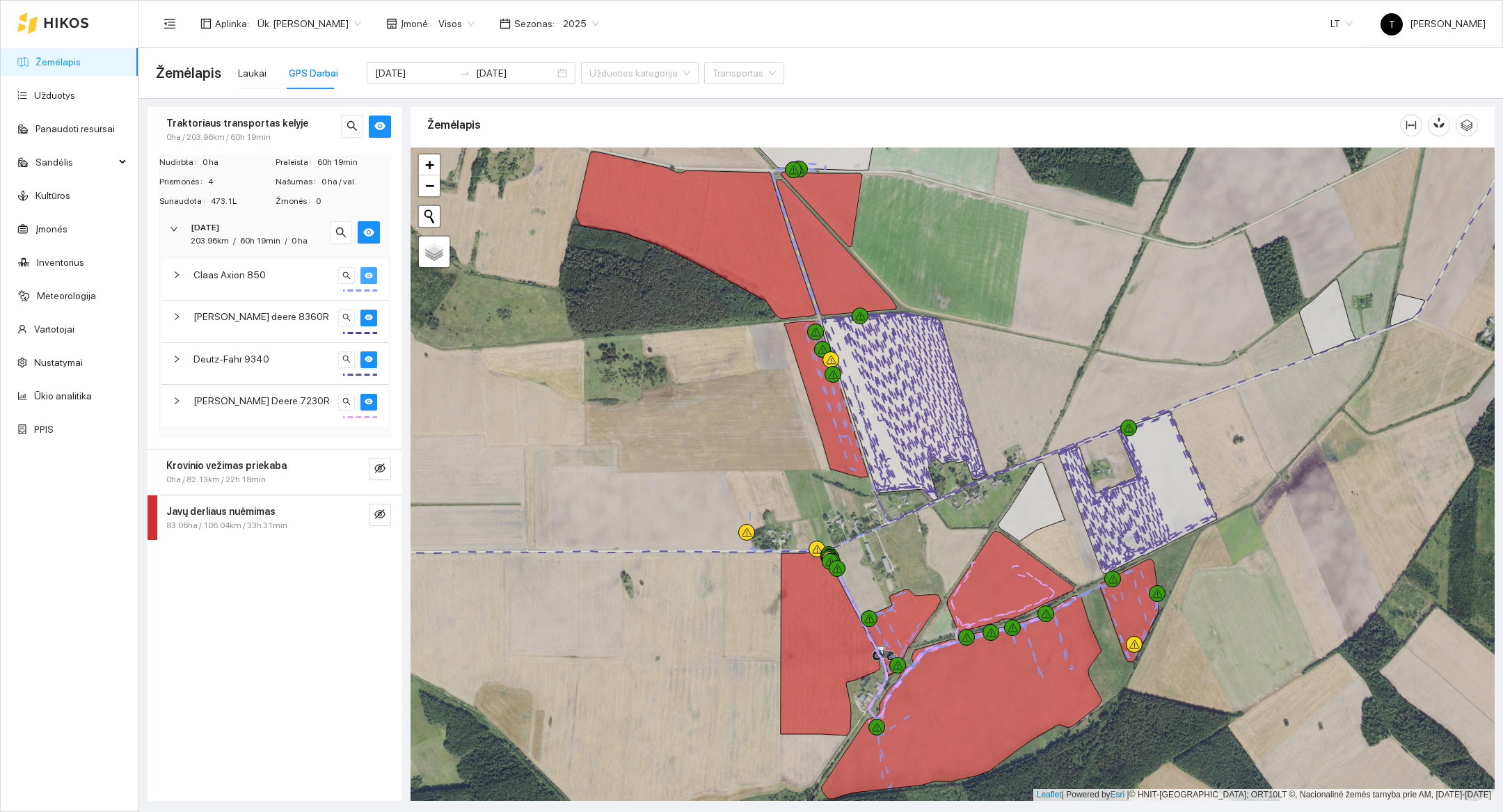
click at [373, 282] on button "button" at bounding box center [368, 276] width 17 height 17
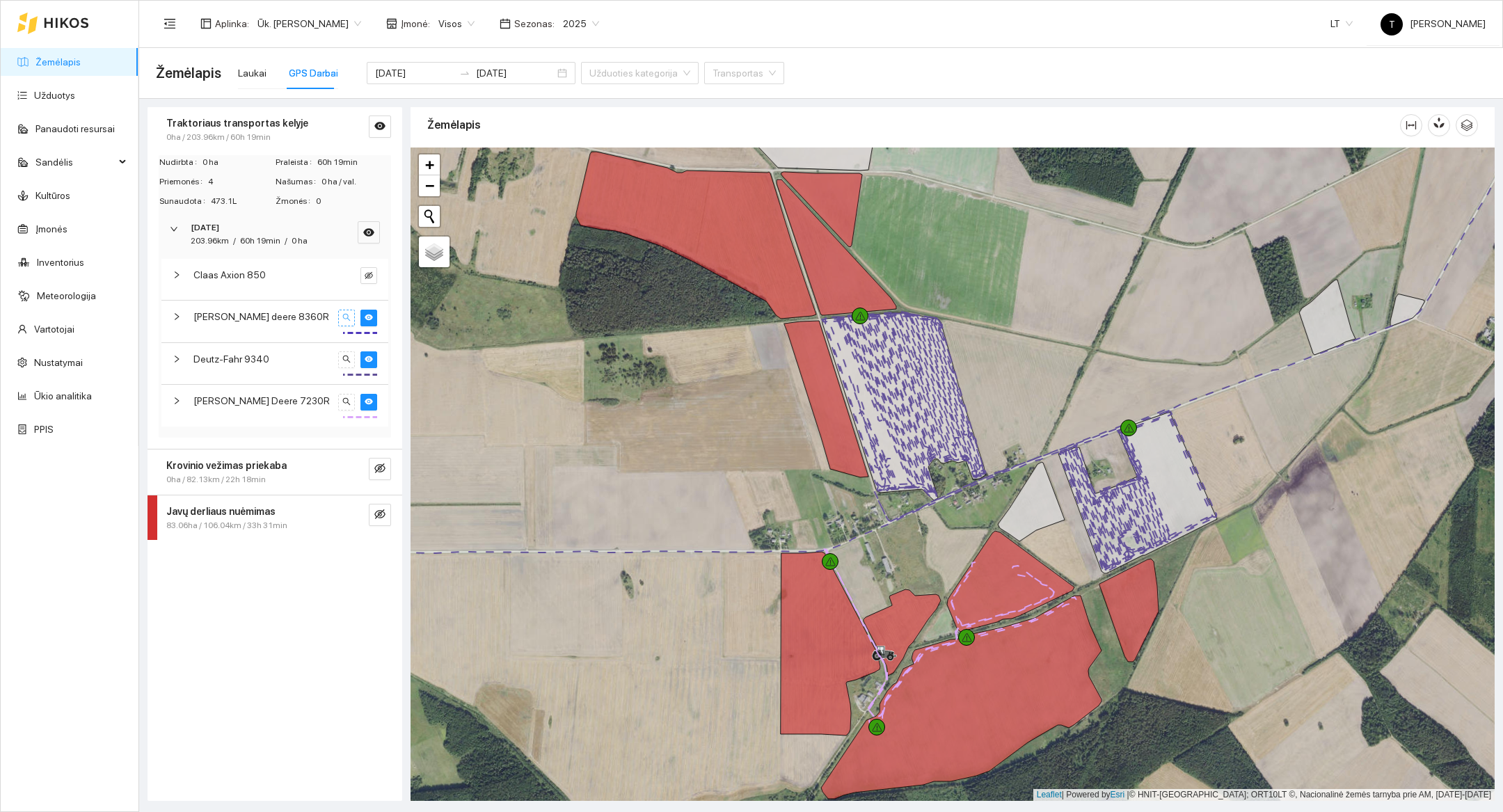
click at [351, 322] on button "button" at bounding box center [346, 317] width 17 height 17
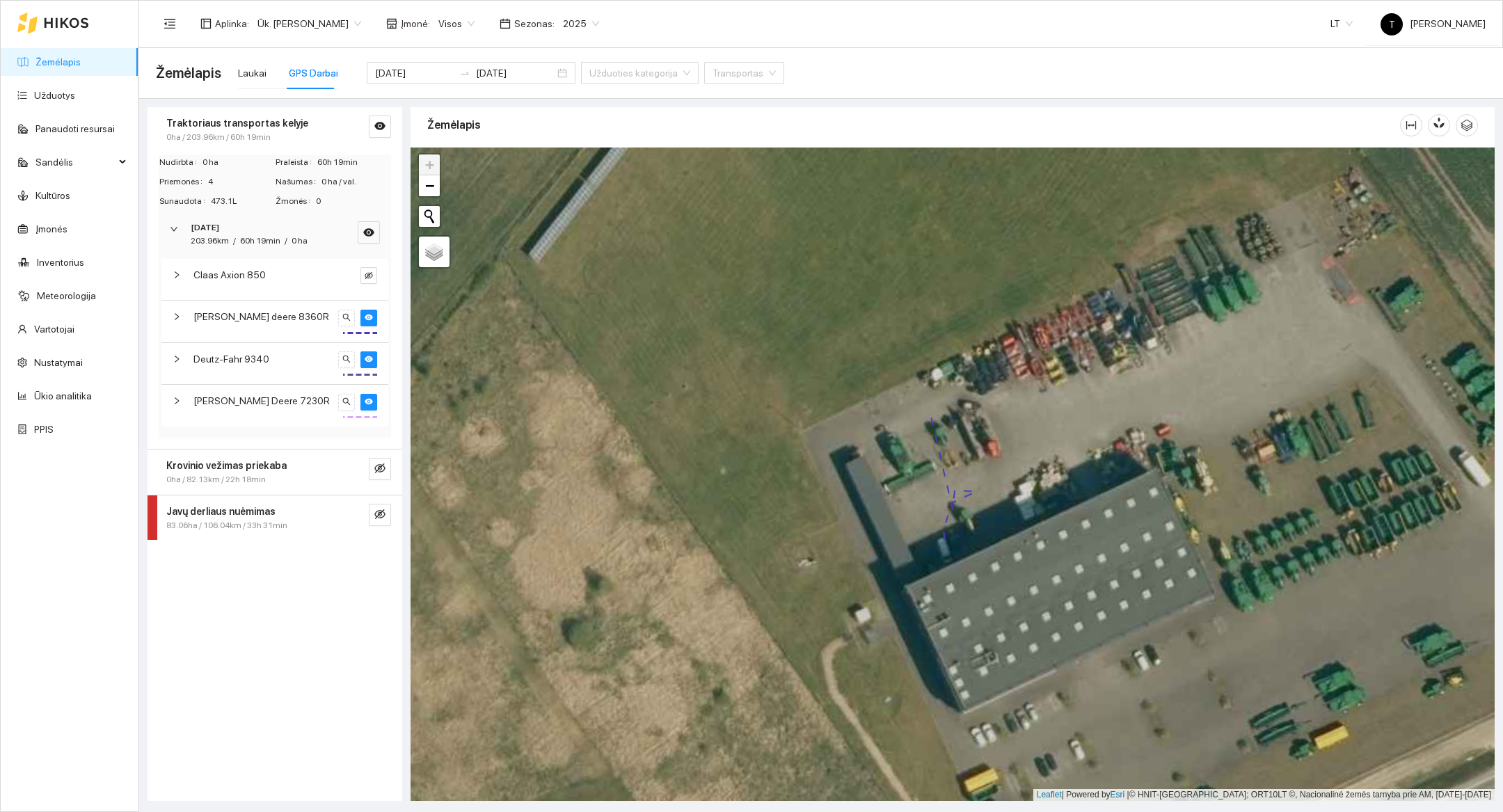
click at [378, 323] on div "[PERSON_NAME] deere 8360R" at bounding box center [275, 321] width 227 height 41
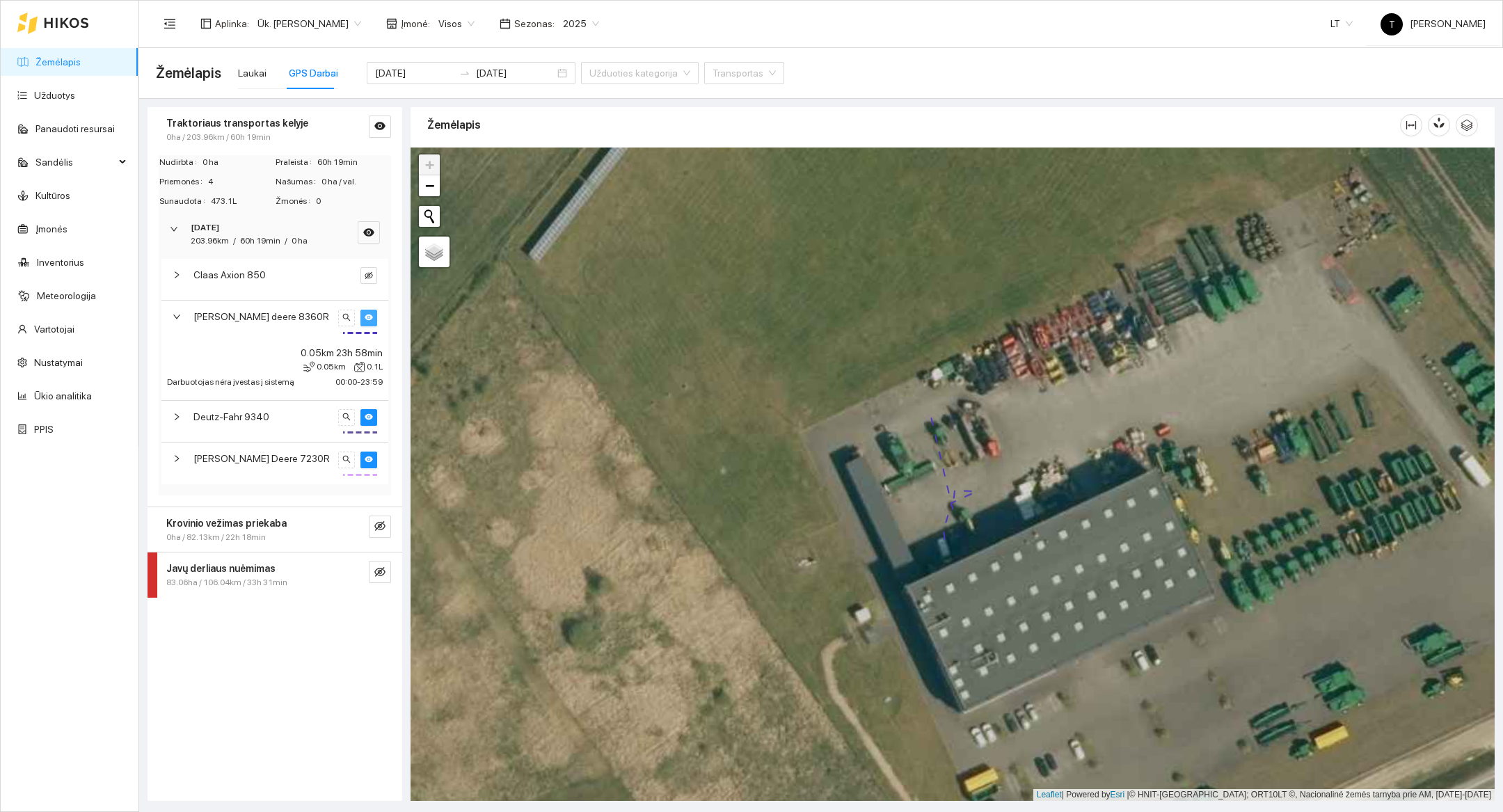
click at [371, 315] on icon "eye" at bounding box center [368, 317] width 8 height 7
click at [351, 421] on button "button" at bounding box center [346, 417] width 17 height 17
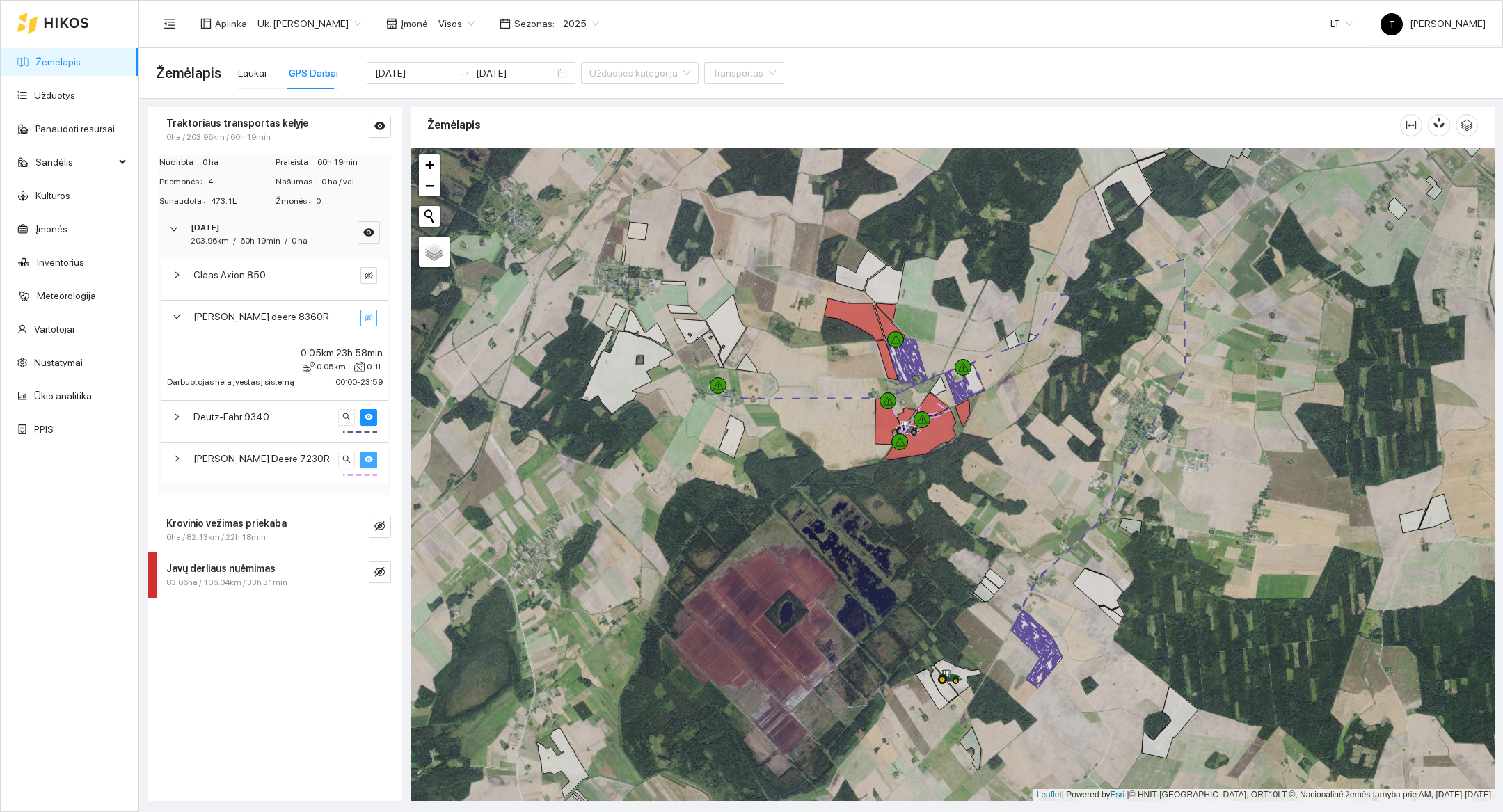
click at [371, 458] on icon "eye" at bounding box center [368, 459] width 8 height 7
click at [372, 412] on icon "eye" at bounding box center [368, 416] width 8 height 8
click at [372, 413] on icon "eye-invisible" at bounding box center [368, 416] width 8 height 7
